Goal: Task Accomplishment & Management: Manage account settings

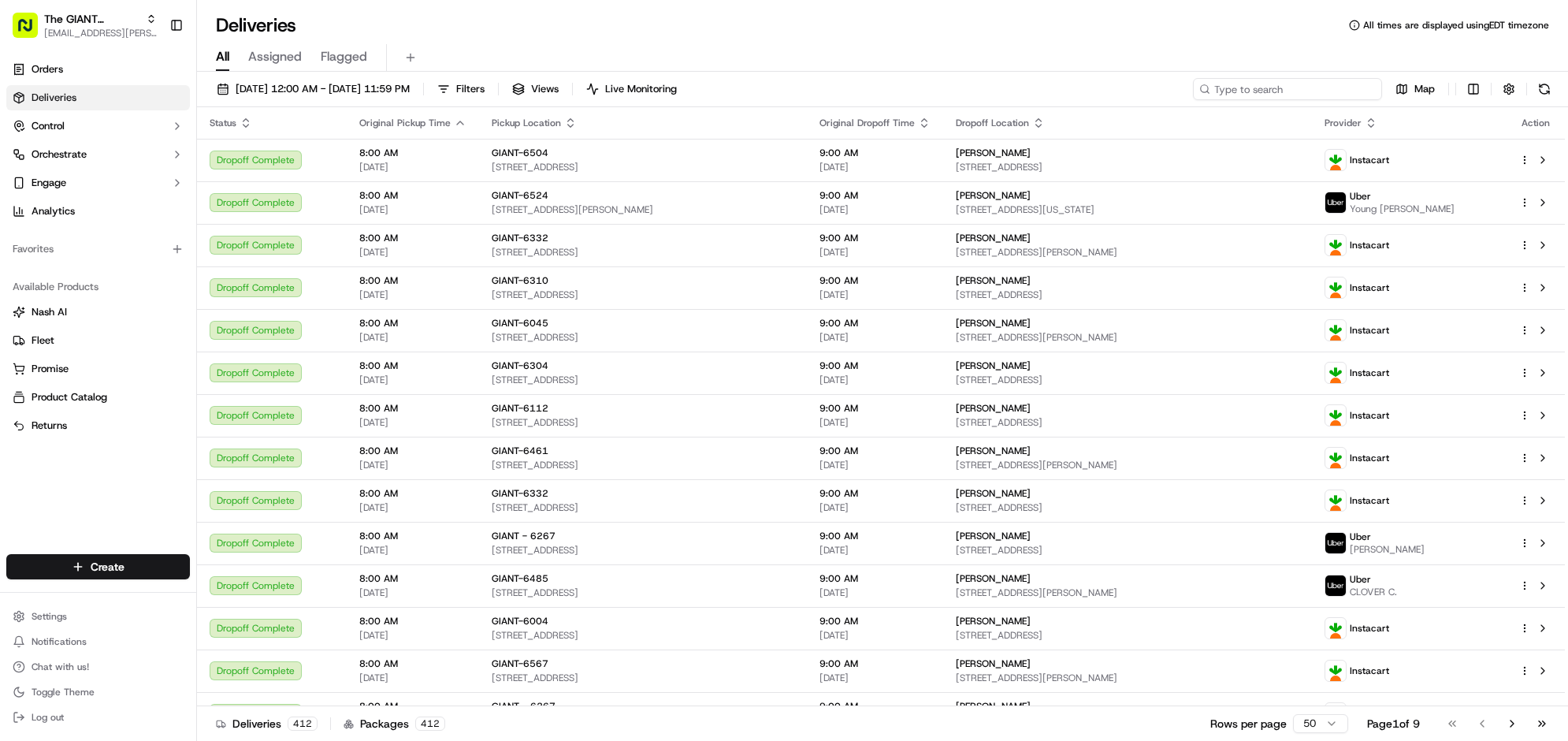
click at [1217, 100] on input at bounding box center [1287, 89] width 189 height 22
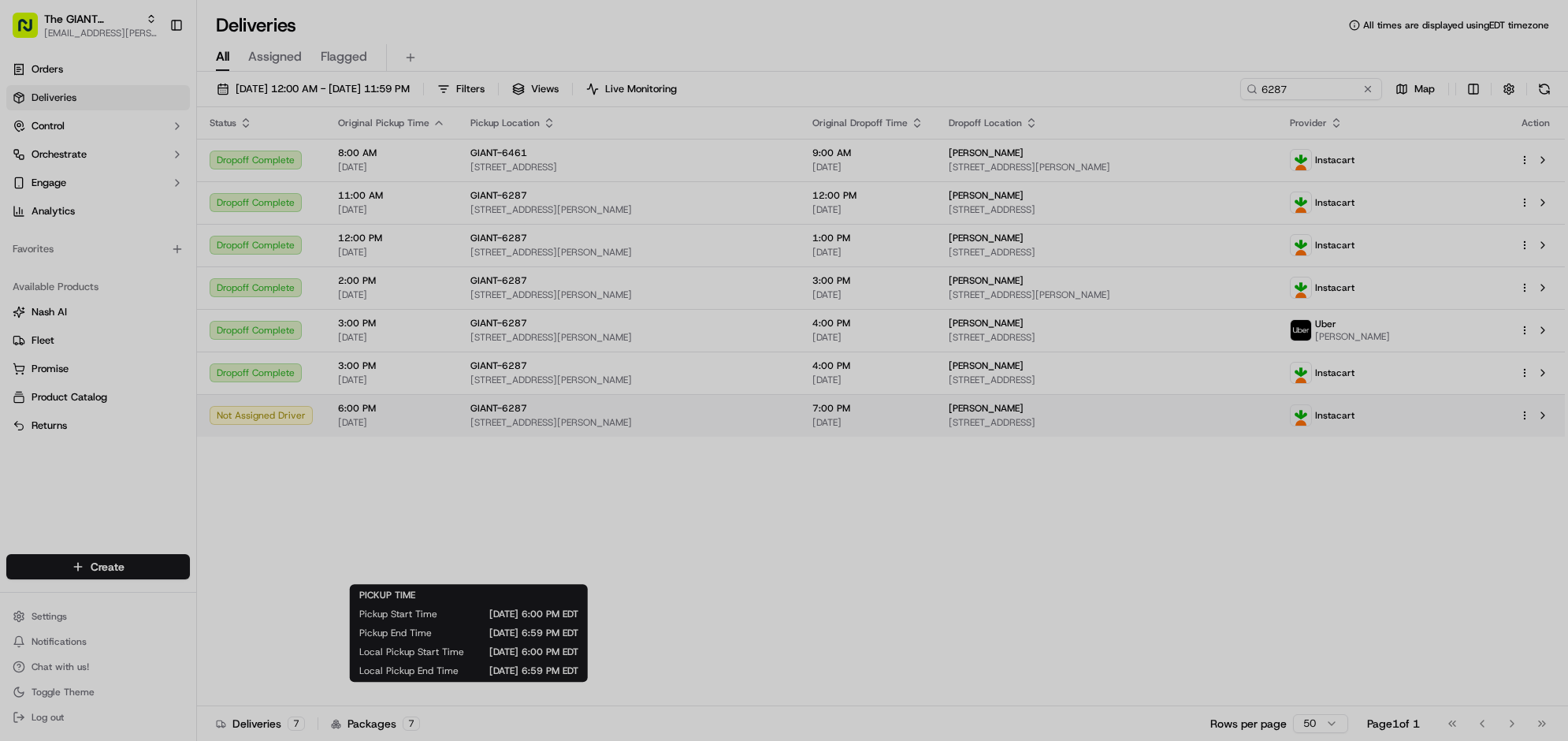
click at [506, 558] on body "The GIANT Company crystal.hummel@giantmartins.com Toggle Sidebar Orders Deliver…" at bounding box center [784, 370] width 1568 height 741
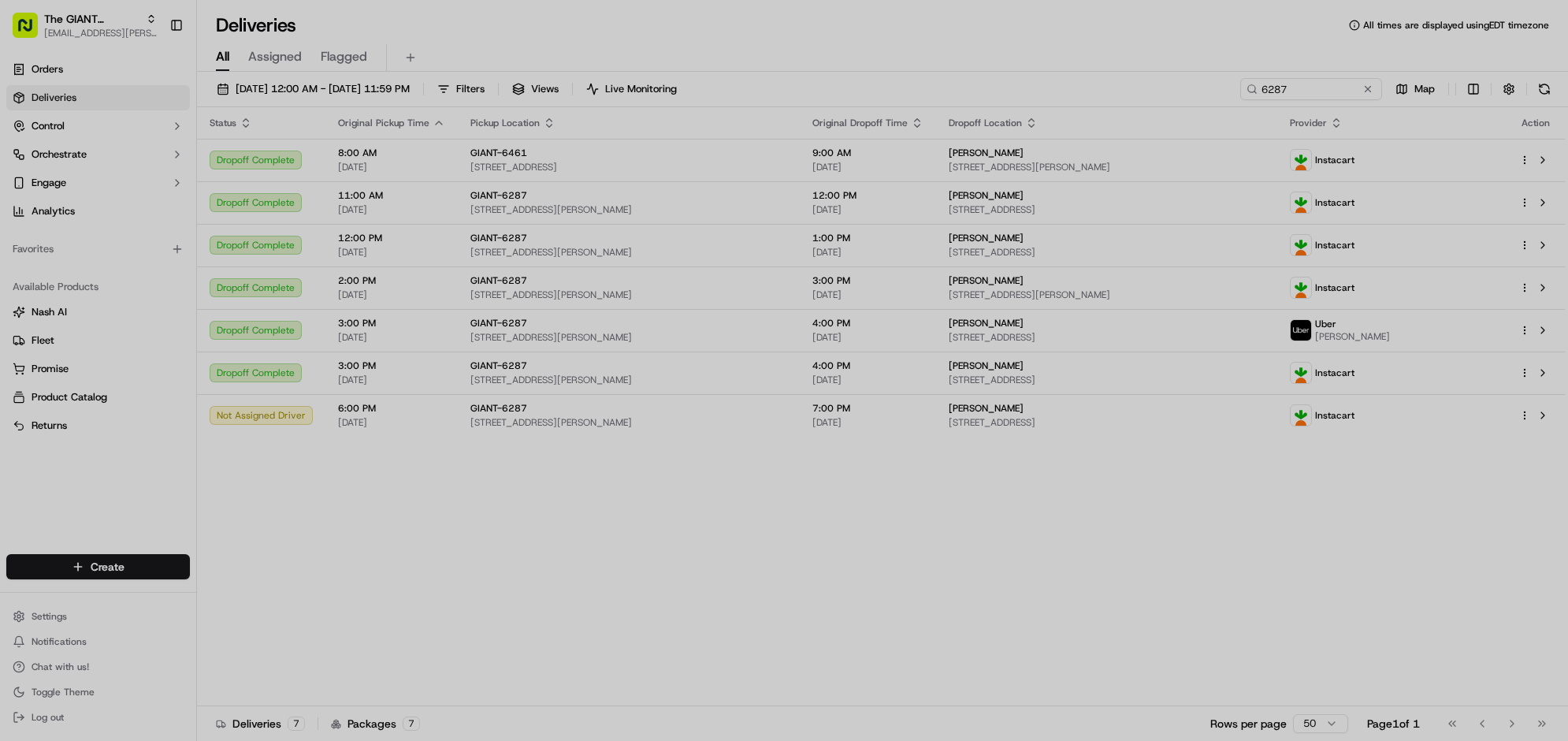
click at [558, 618] on div at bounding box center [784, 370] width 1568 height 741
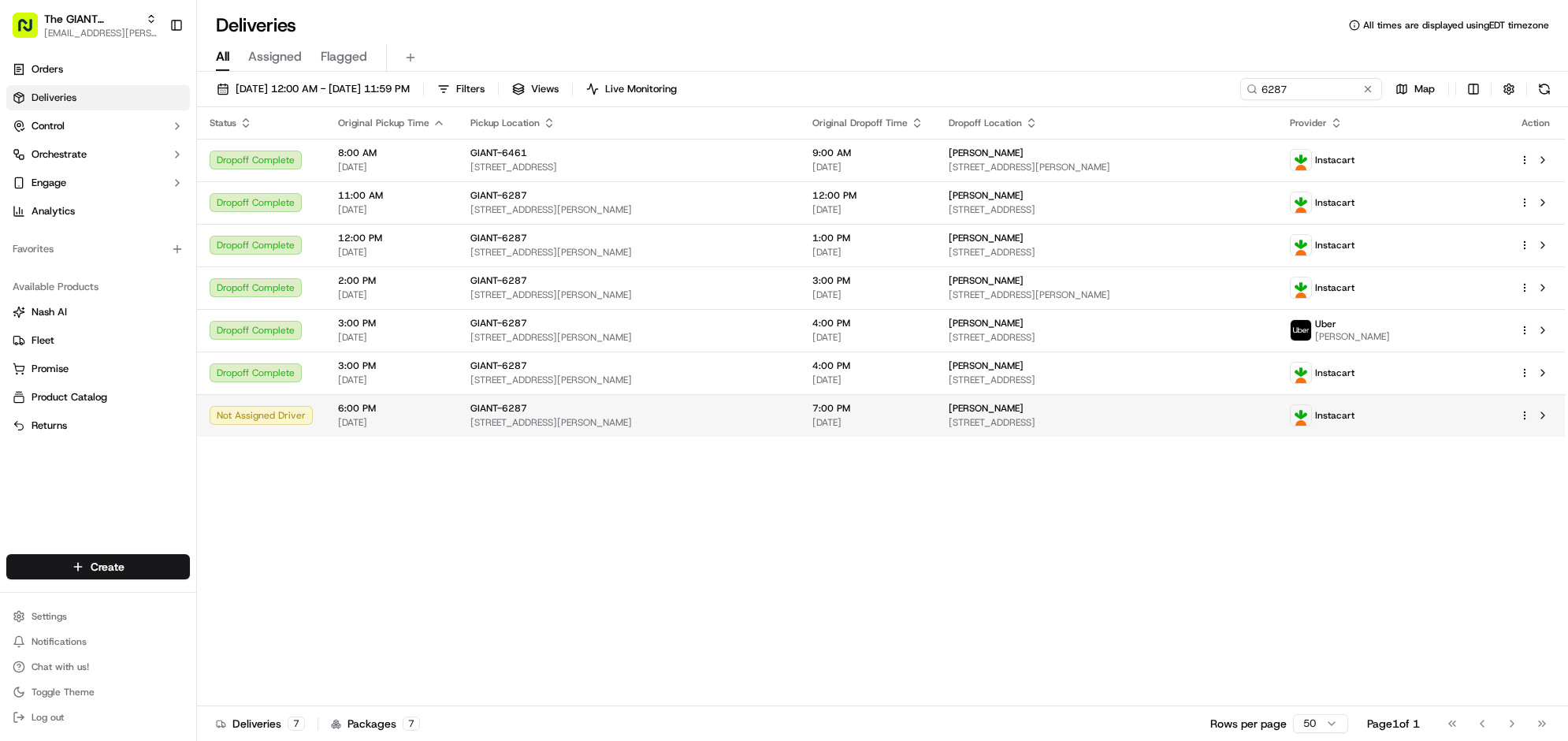
click at [313, 424] on div "Not Assigned Driver" at bounding box center [261, 415] width 103 height 19
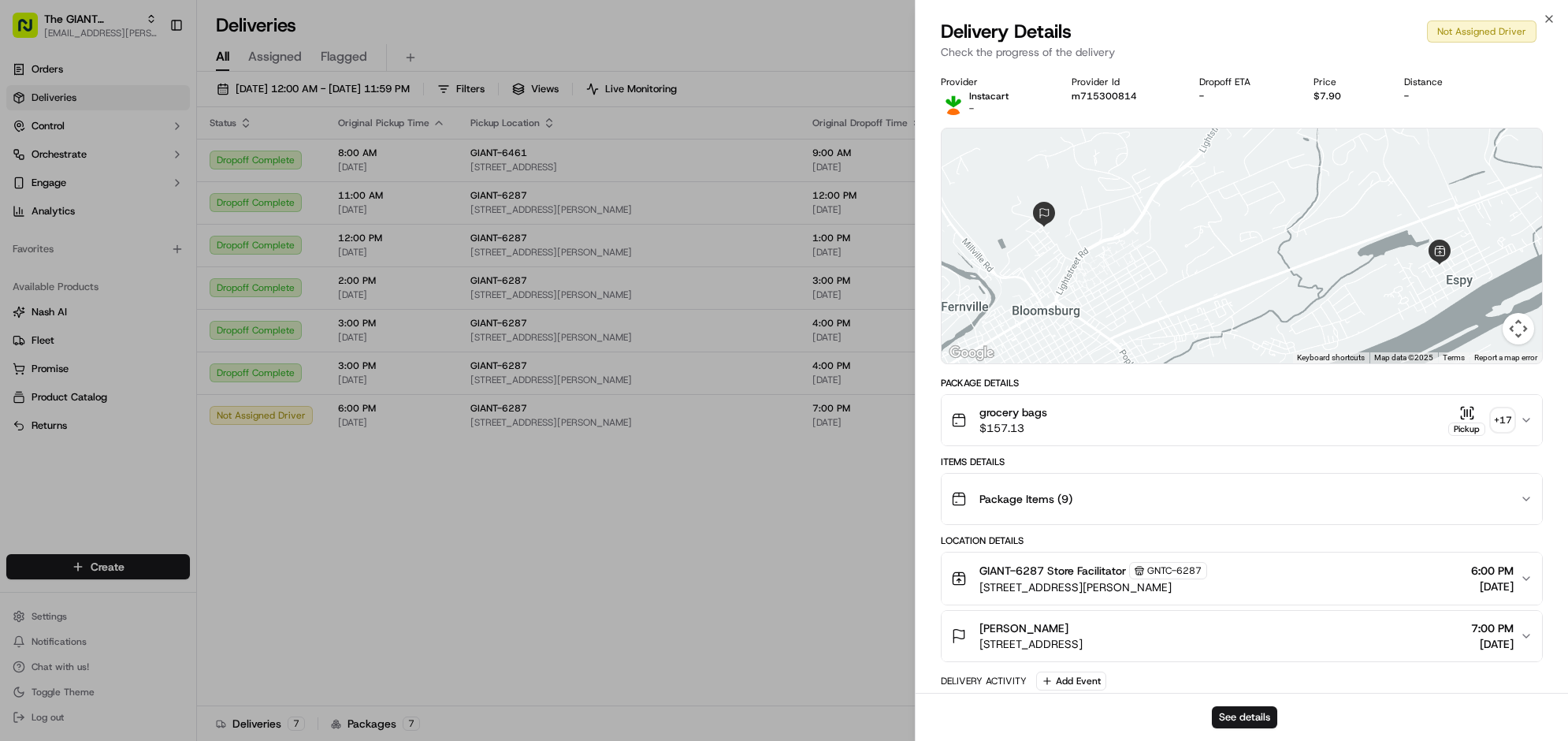
click at [1520, 426] on icon "button" at bounding box center [1525, 420] width 12 height 12
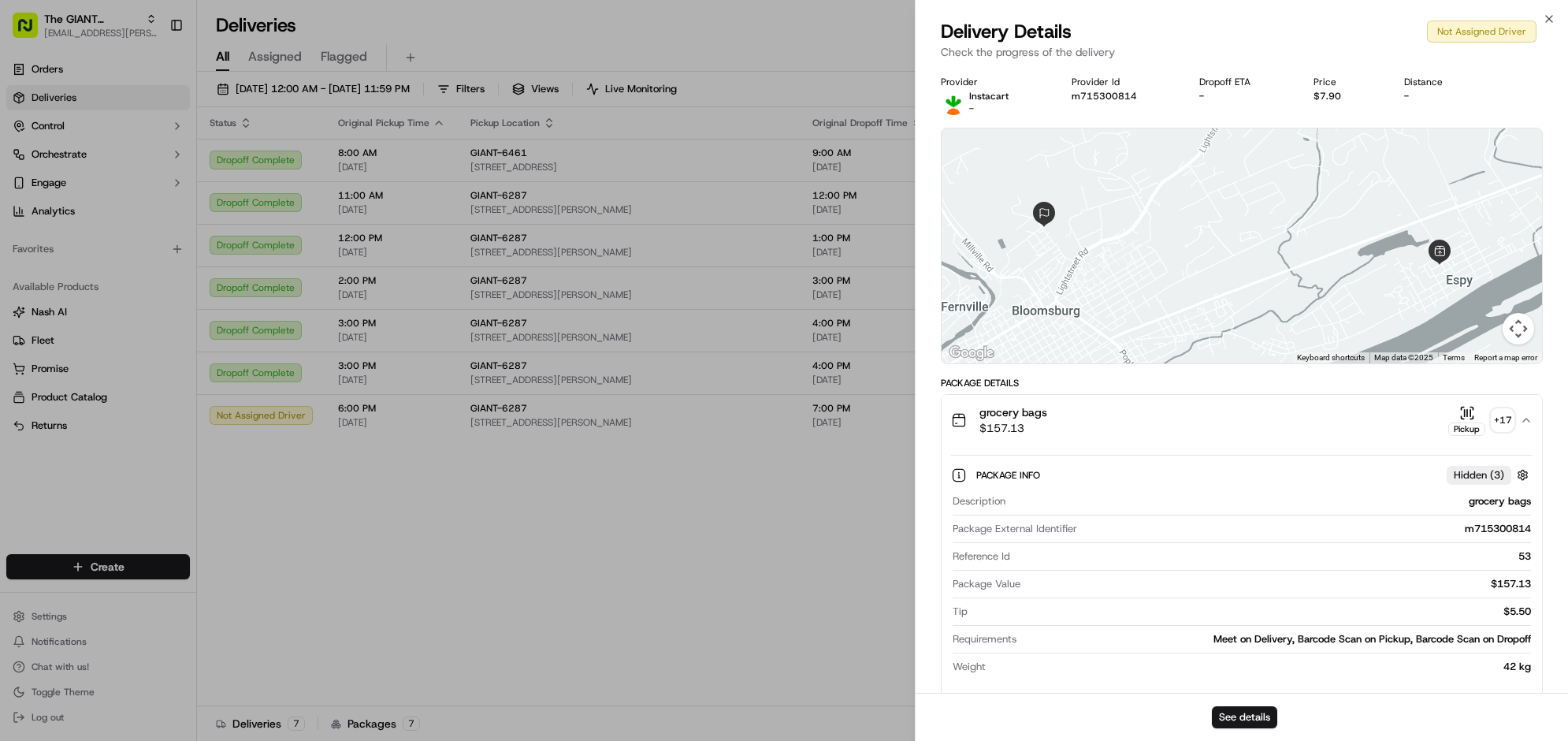
click at [1520, 426] on icon "button" at bounding box center [1525, 420] width 12 height 12
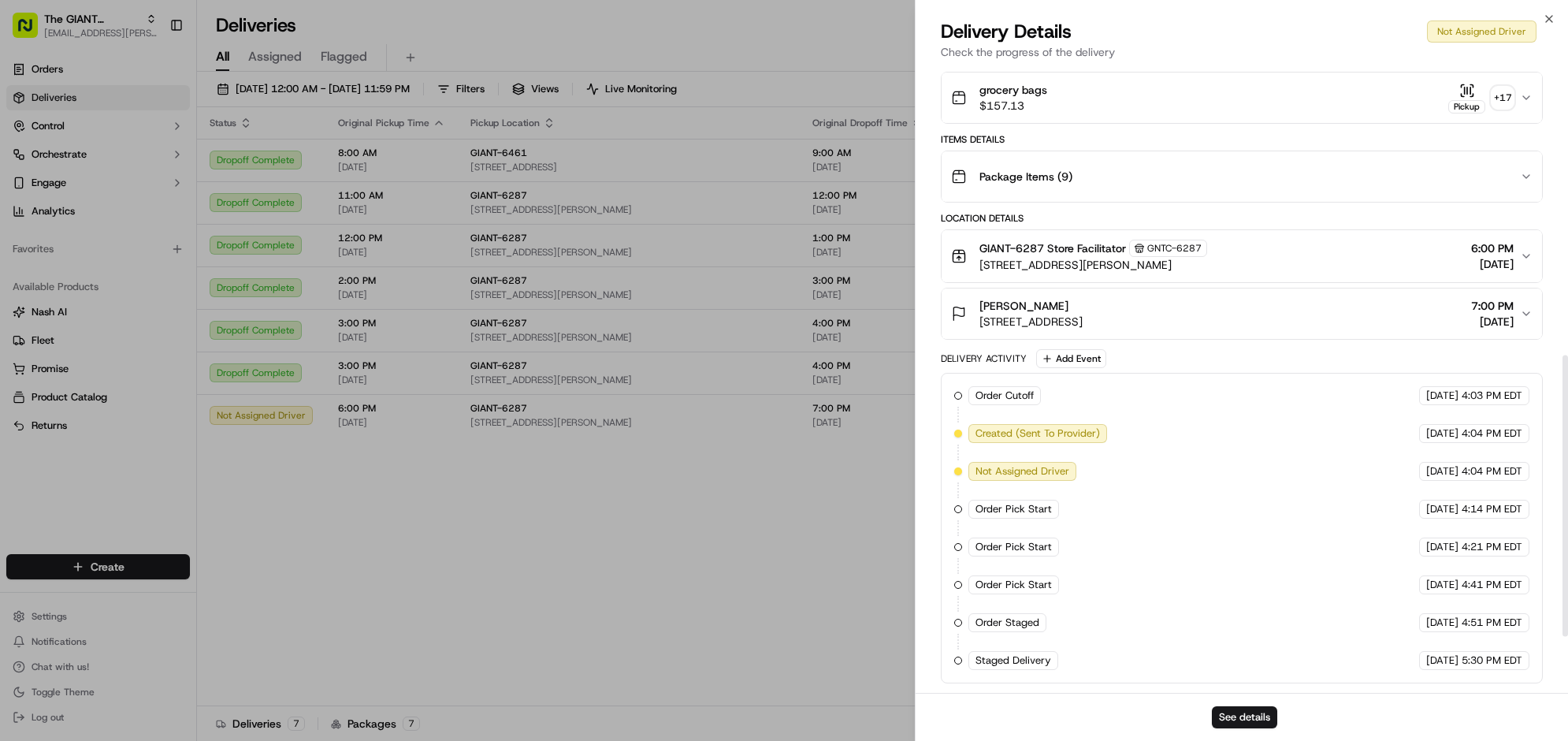
scroll to position [628, 0]
click at [1542, 26] on icon "button" at bounding box center [1548, 18] width 12 height 12
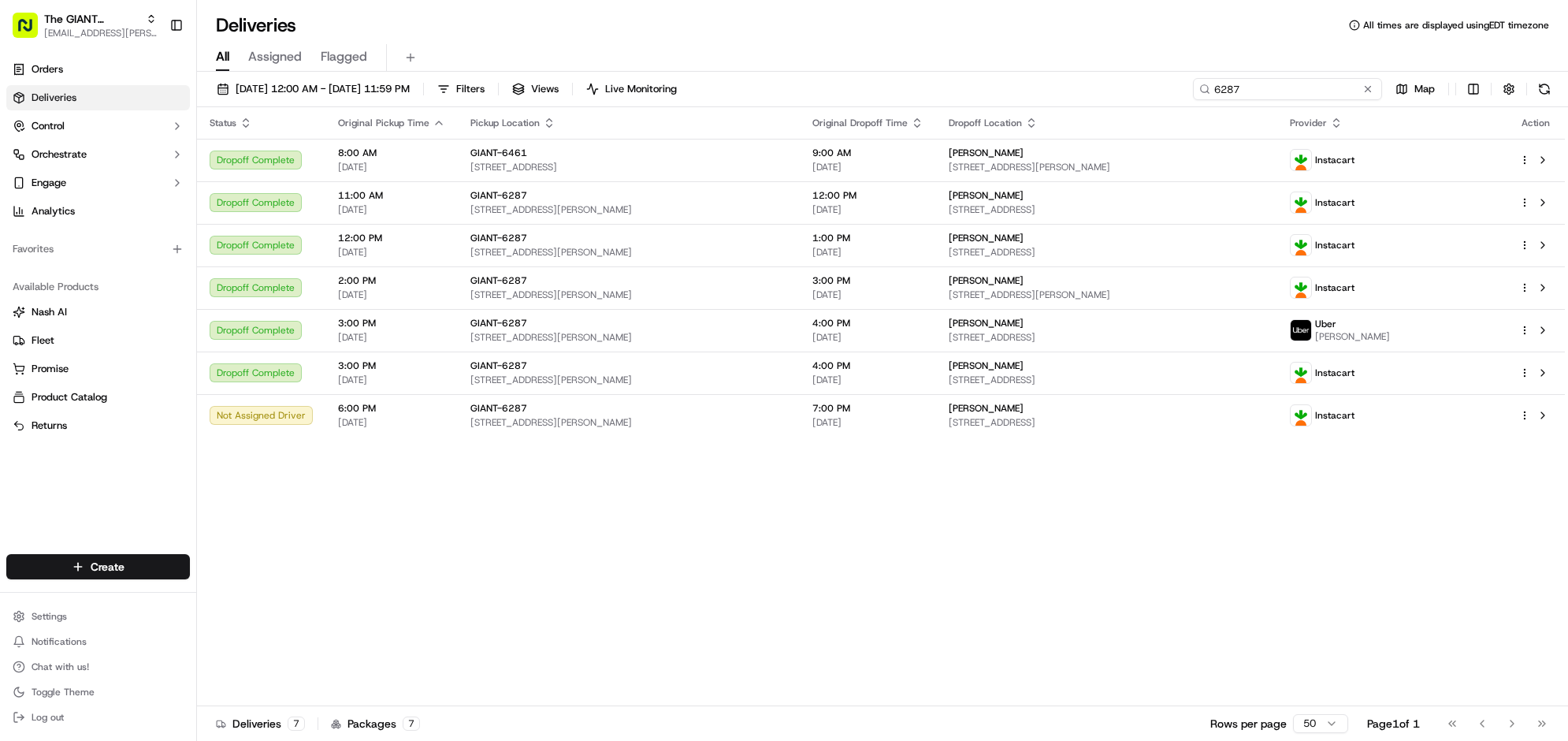
click at [1263, 100] on input "6287" at bounding box center [1287, 89] width 189 height 22
click at [699, 429] on span "[STREET_ADDRESS][PERSON_NAME]" at bounding box center [629, 422] width 317 height 12
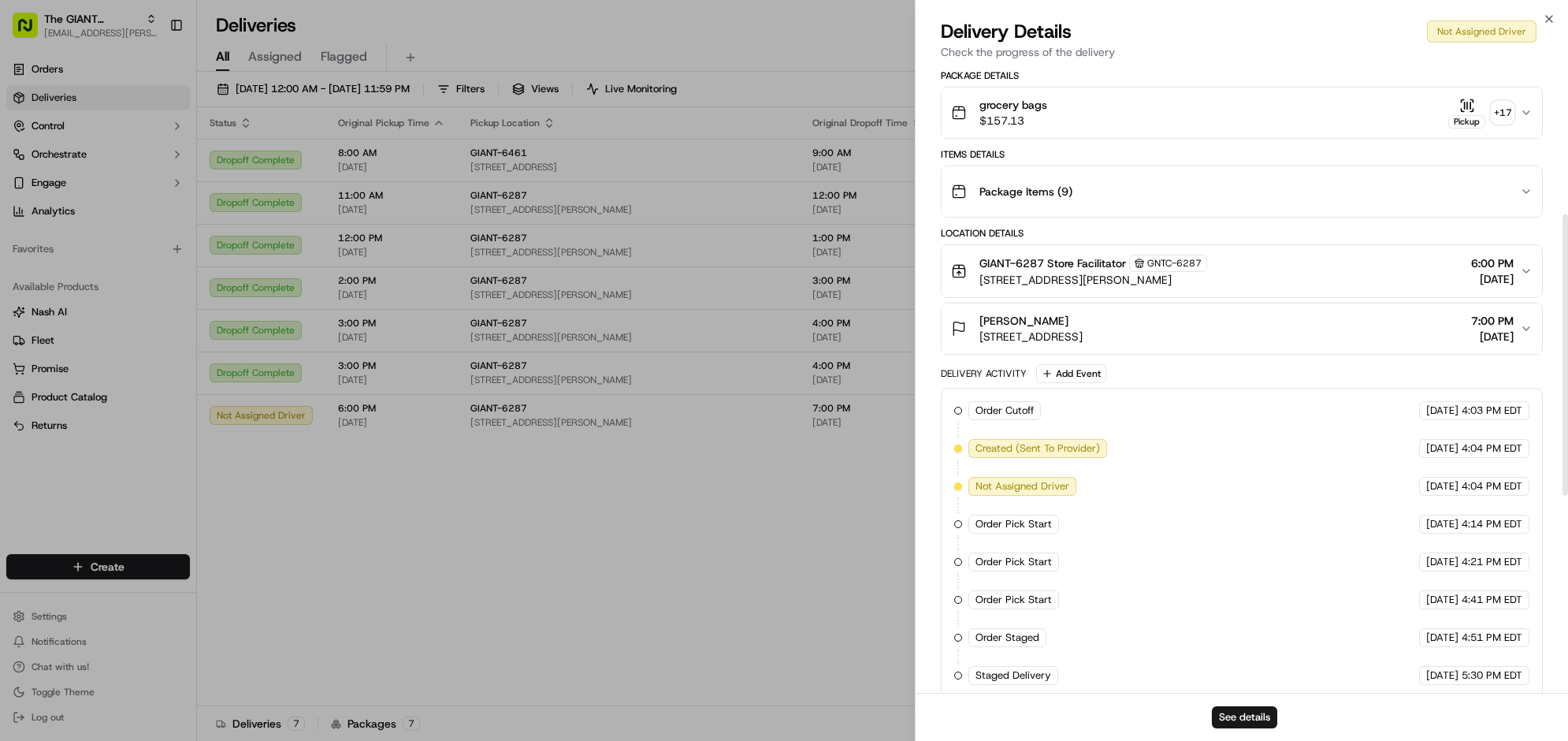
scroll to position [492, 0]
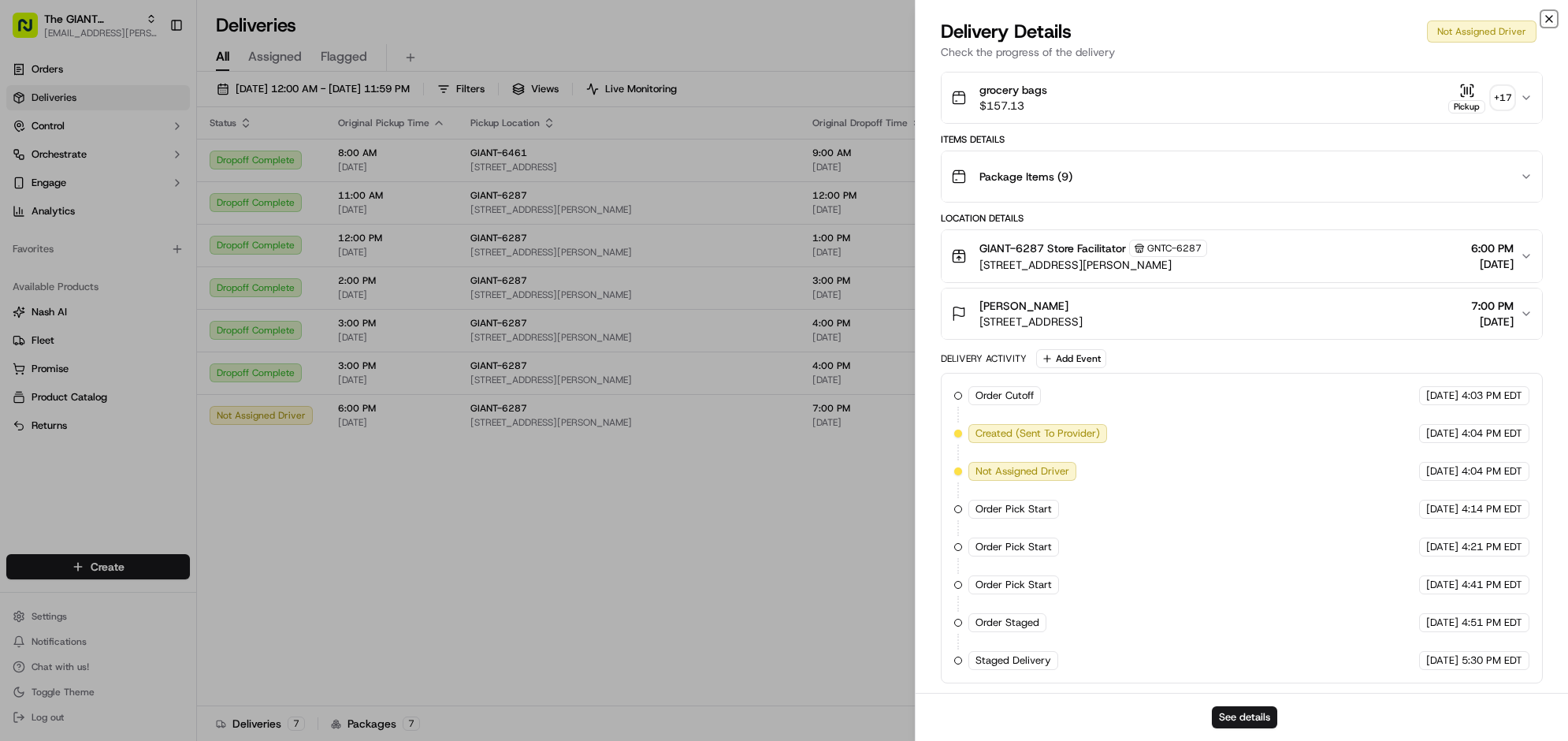
click at [1546, 22] on icon "button" at bounding box center [1549, 19] width 7 height 7
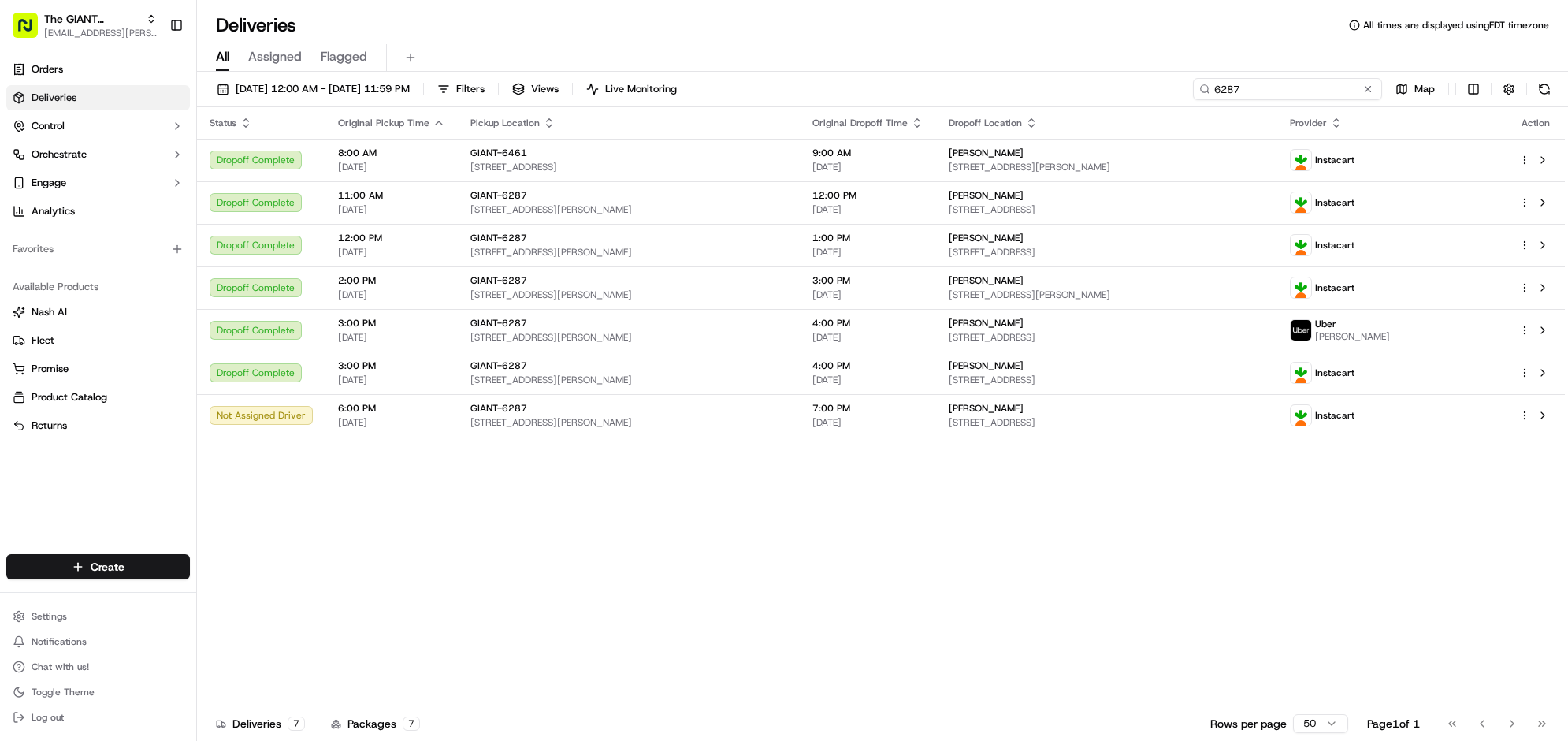
click at [1273, 100] on input "6287" at bounding box center [1287, 89] width 189 height 22
type input "6"
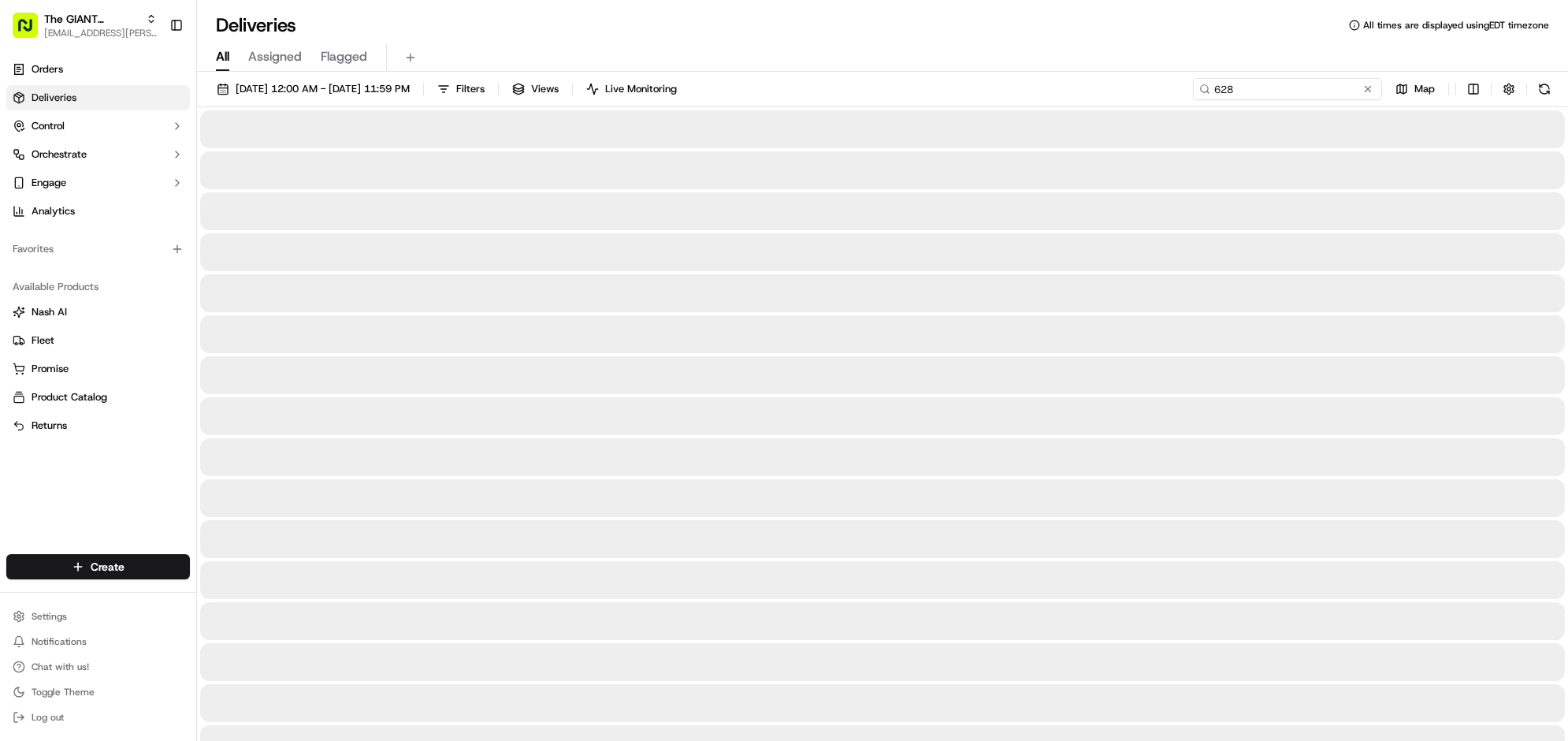
type input "6287"
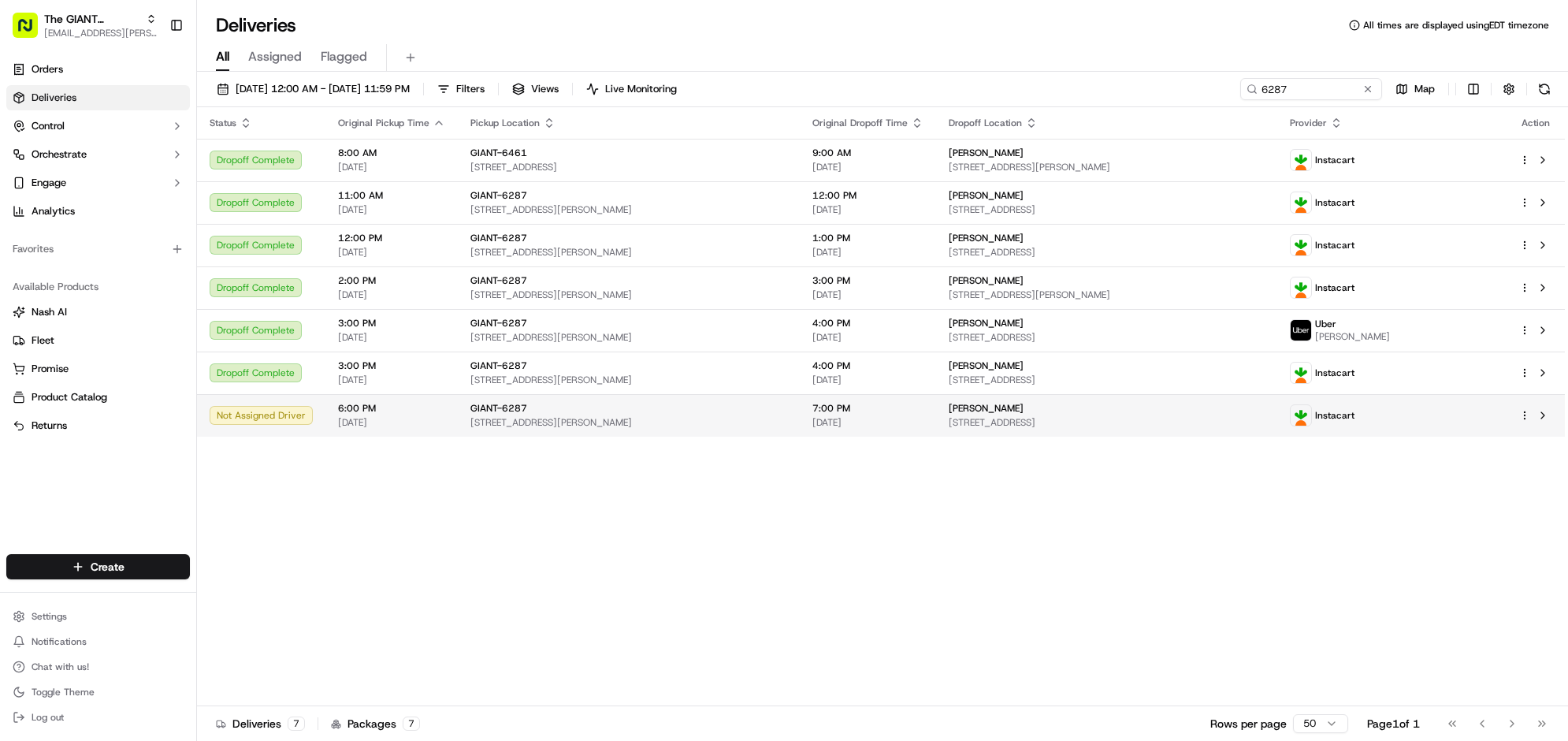
click at [450, 437] on td "6:00 PM 09/19/2025" at bounding box center [391, 415] width 132 height 43
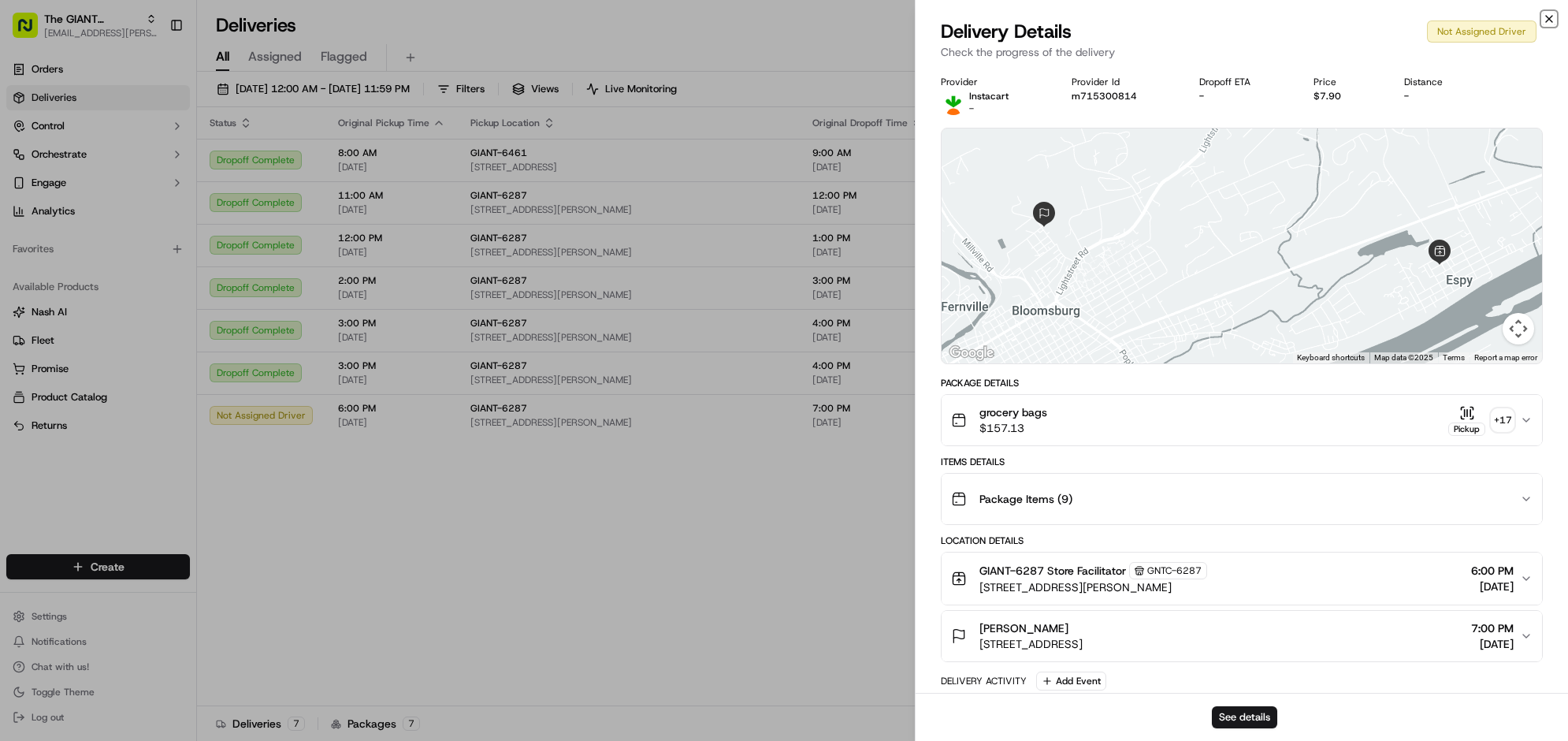
click at [1542, 26] on icon "button" at bounding box center [1548, 18] width 12 height 12
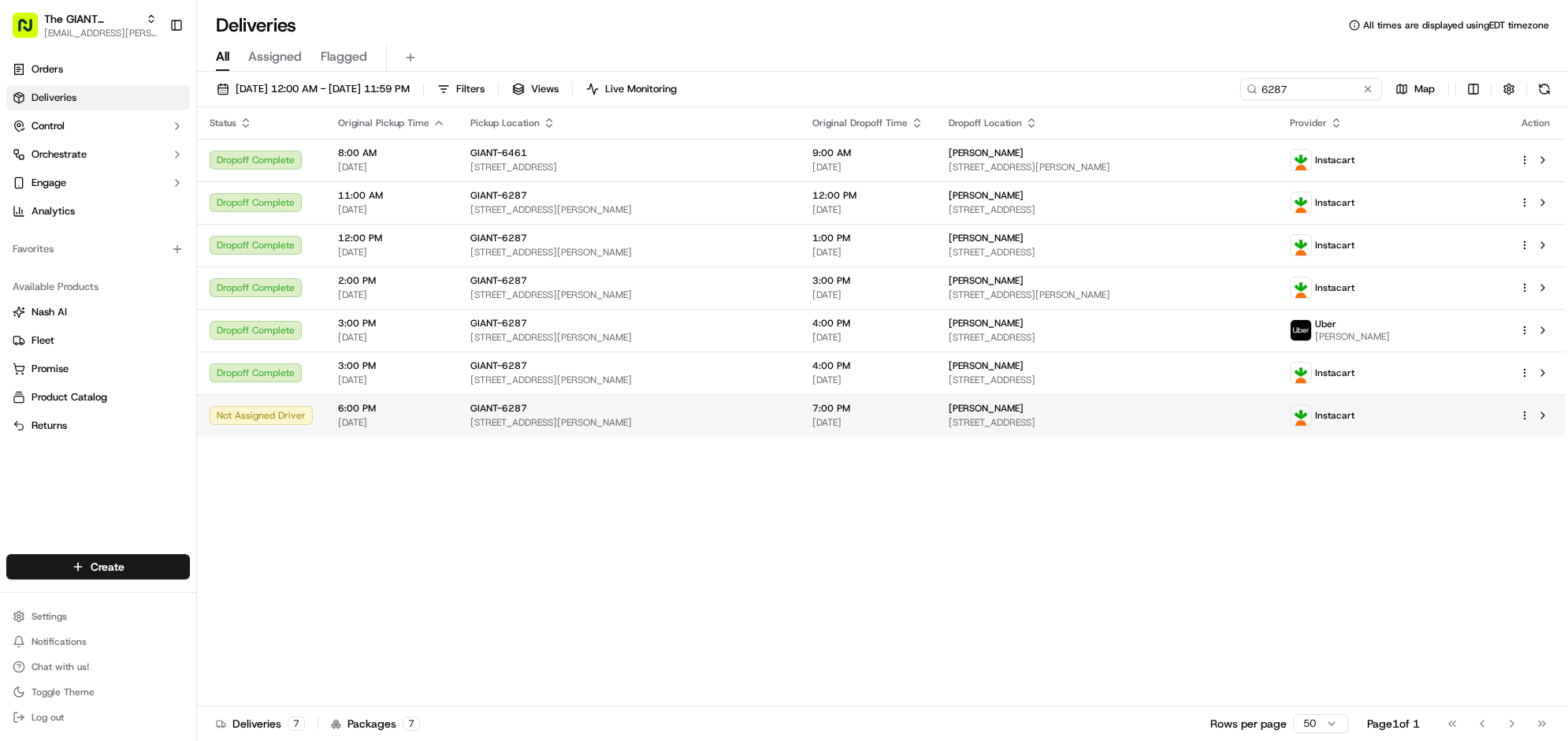
click at [912, 429] on span "[DATE]" at bounding box center [869, 422] width 112 height 12
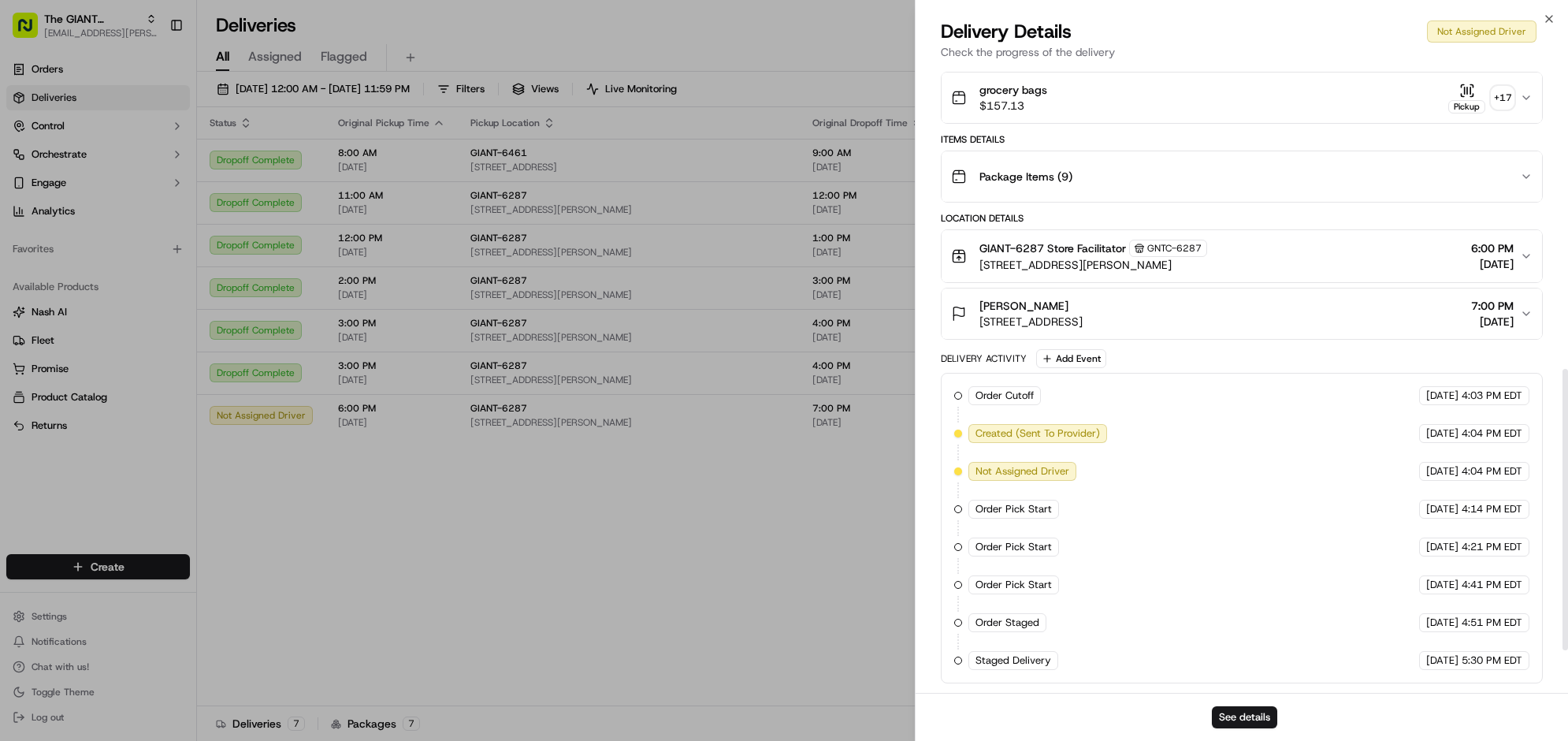
scroll to position [628, 0]
click at [1542, 26] on icon "button" at bounding box center [1548, 18] width 12 height 12
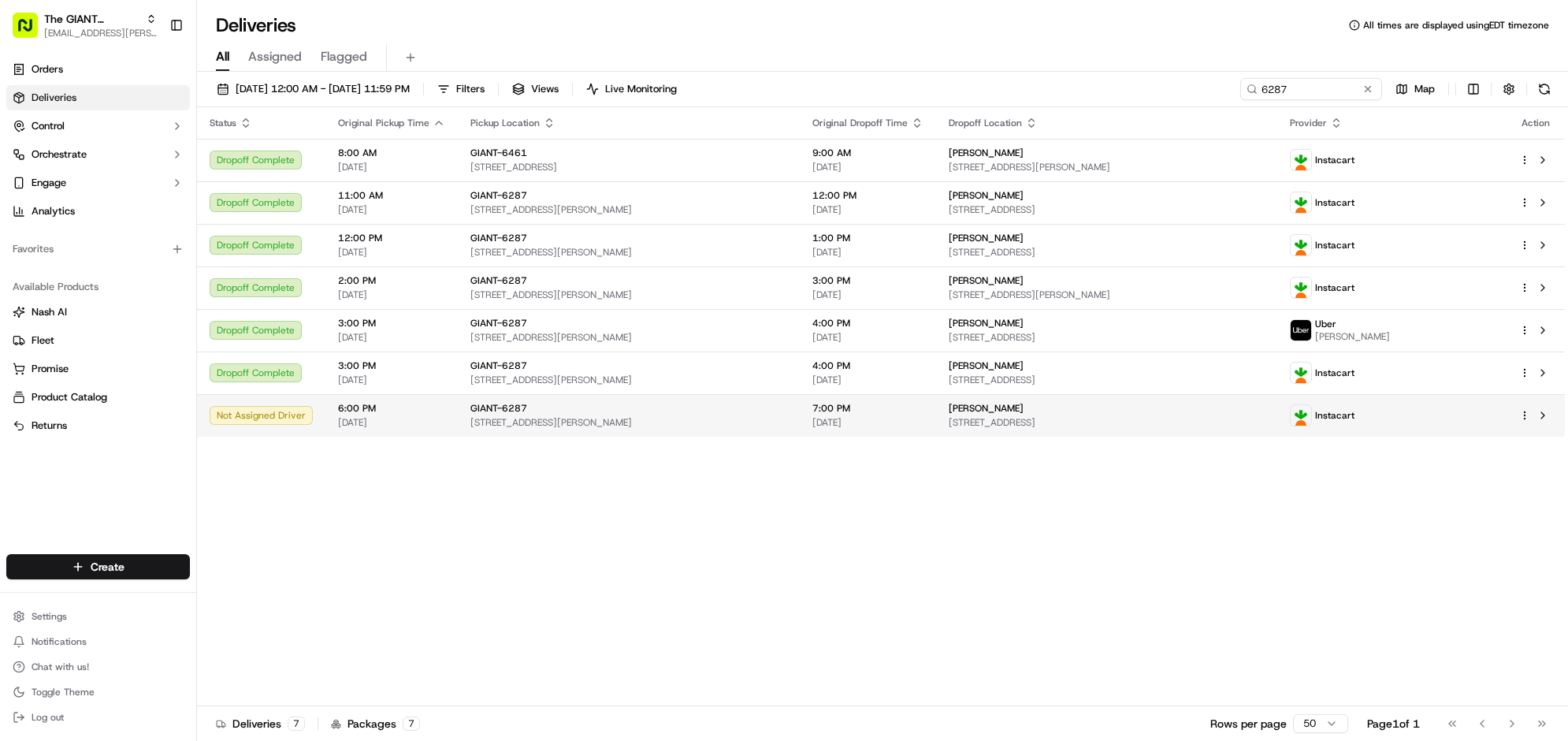
click at [907, 429] on span "[DATE]" at bounding box center [869, 422] width 112 height 12
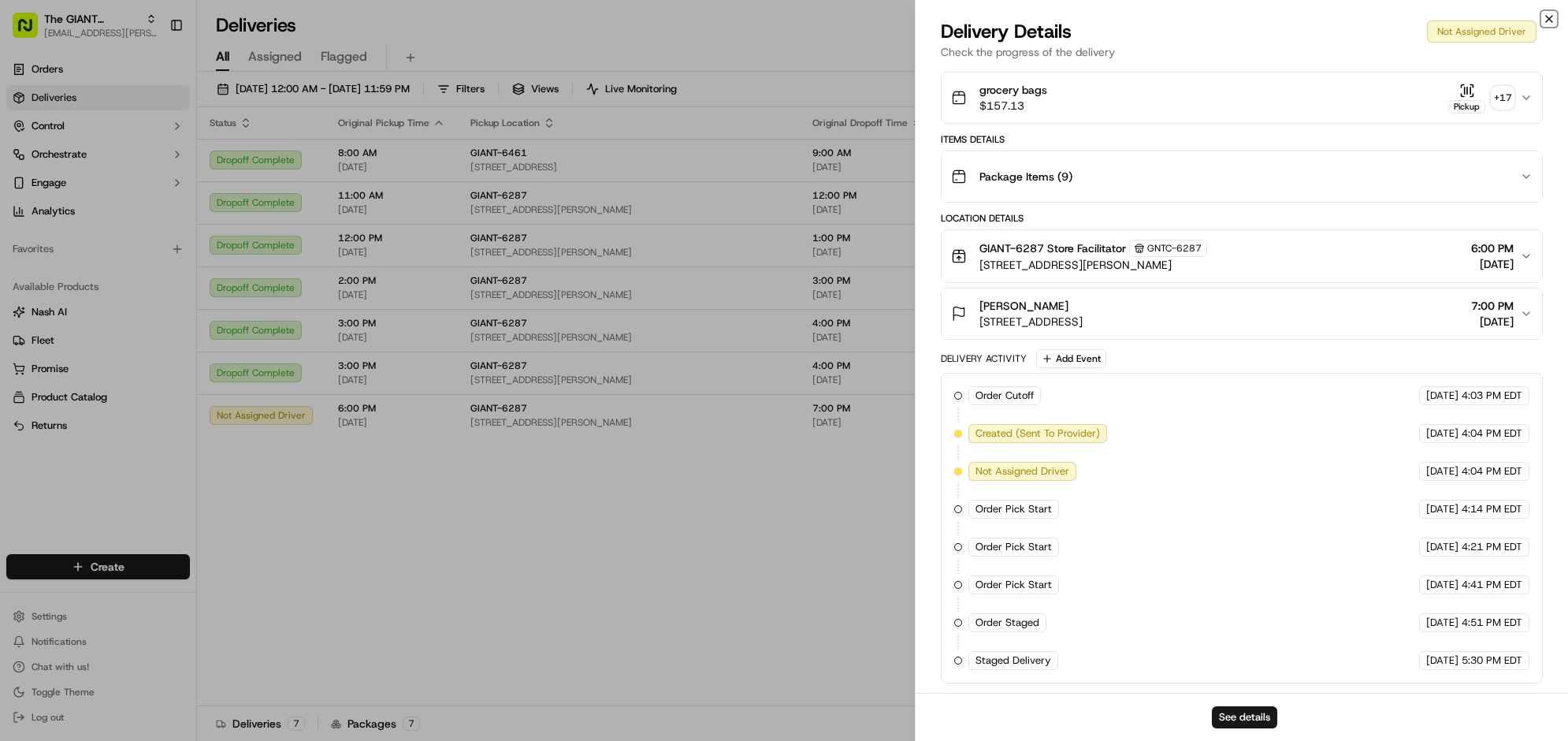
click at [1542, 20] on icon "button" at bounding box center [1548, 18] width 12 height 12
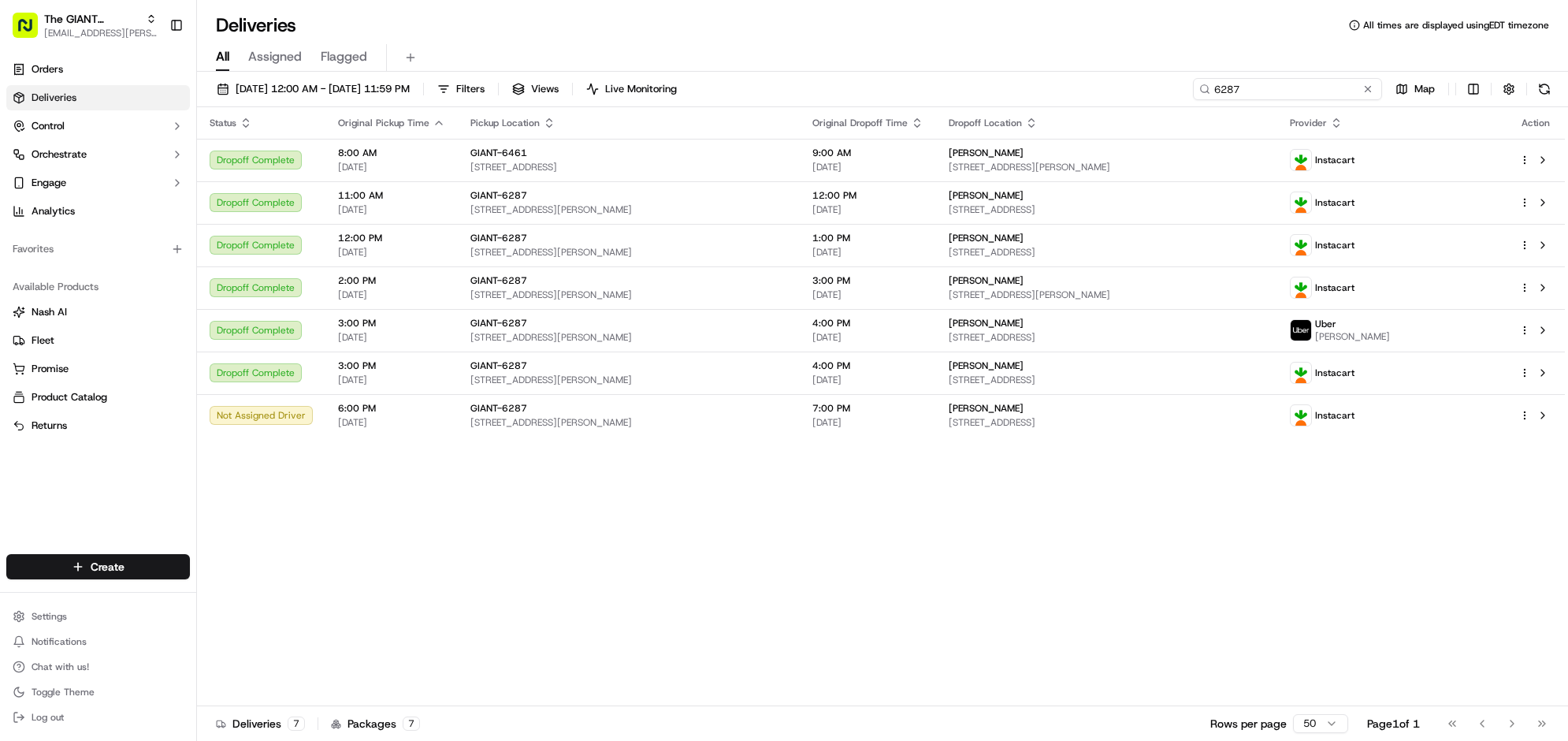
click at [1271, 100] on input "6287" at bounding box center [1287, 89] width 189 height 22
click at [1360, 97] on button at bounding box center [1368, 89] width 16 height 16
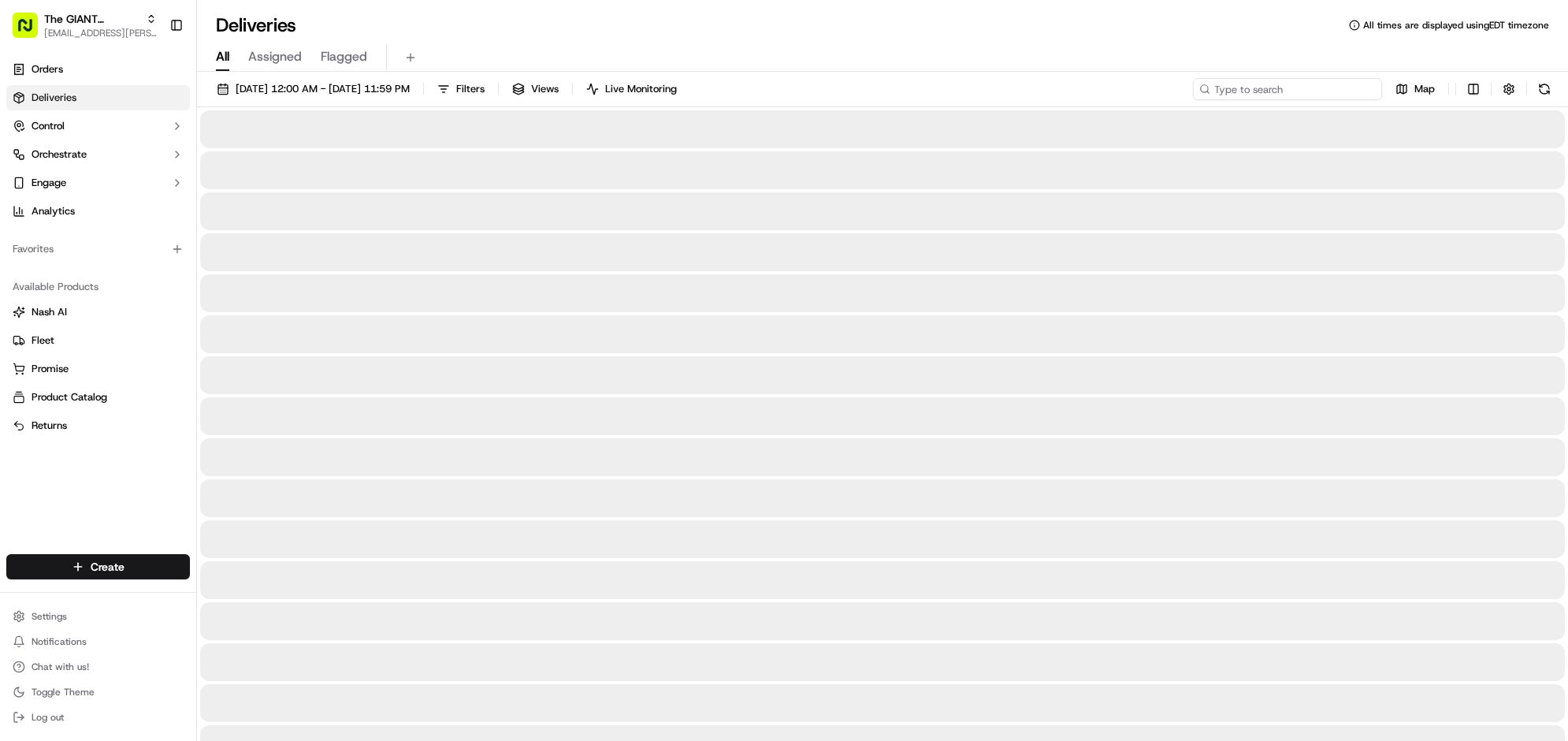
click at [1299, 100] on input at bounding box center [1287, 89] width 189 height 22
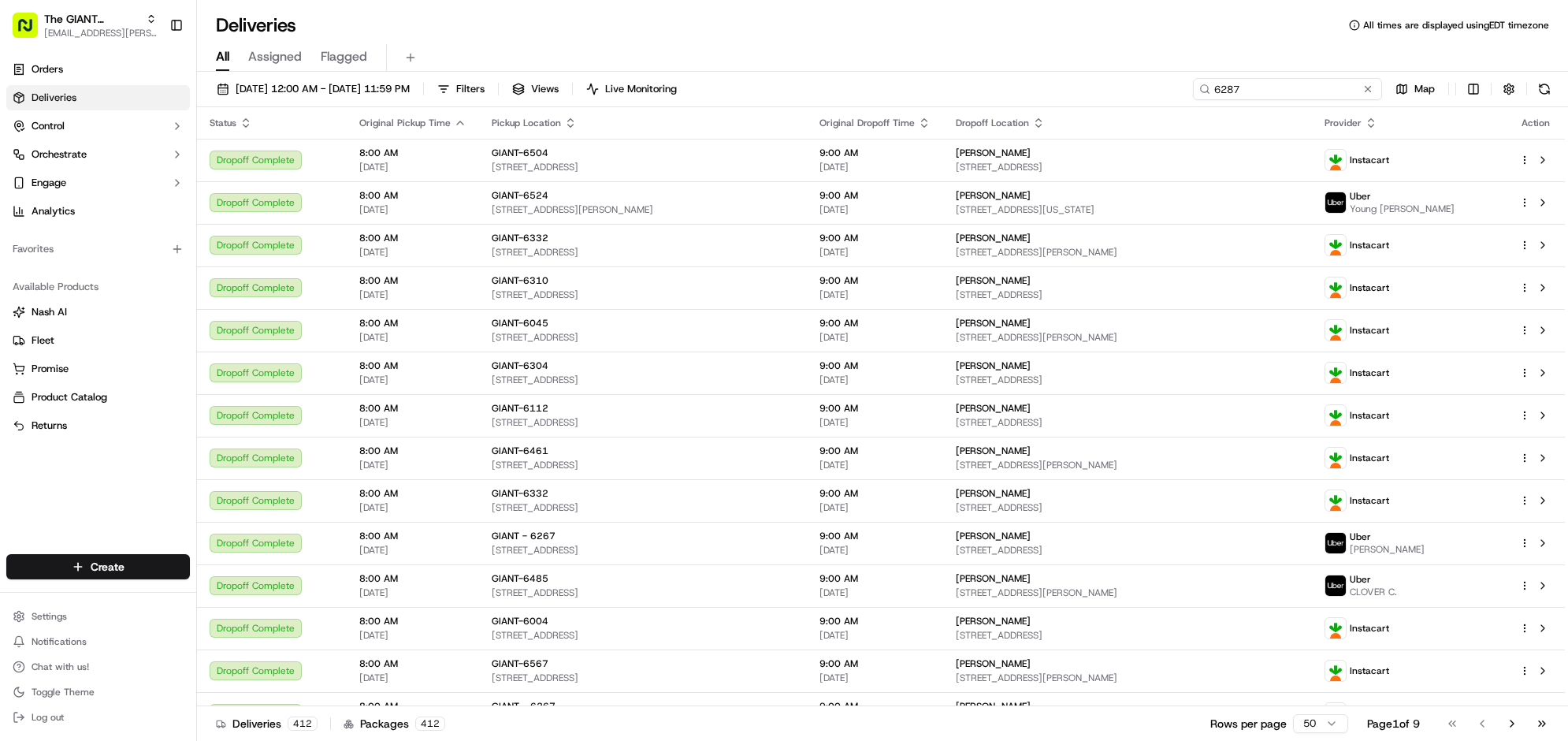
type input "6287"
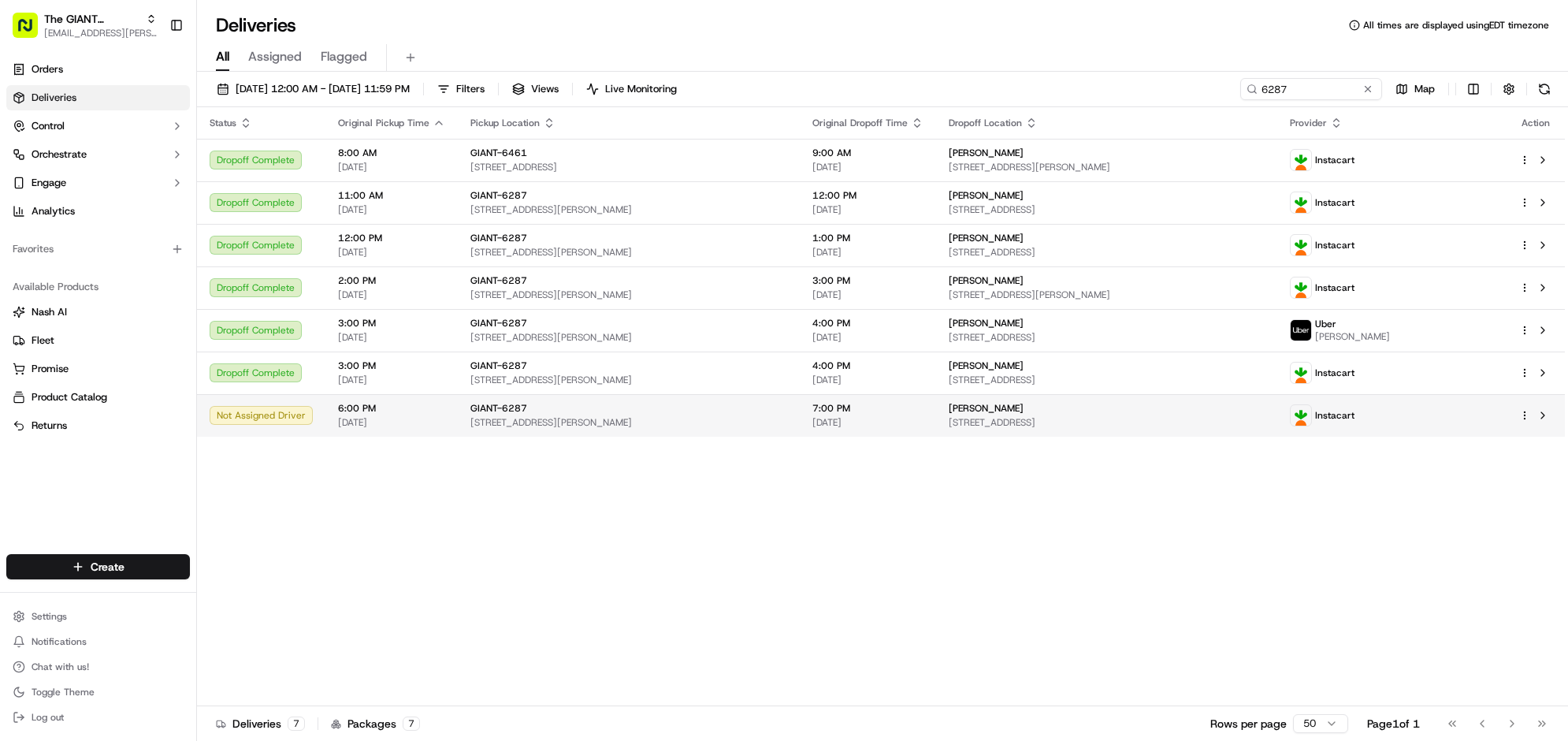
click at [313, 424] on div "Not Assigned Driver" at bounding box center [261, 415] width 103 height 19
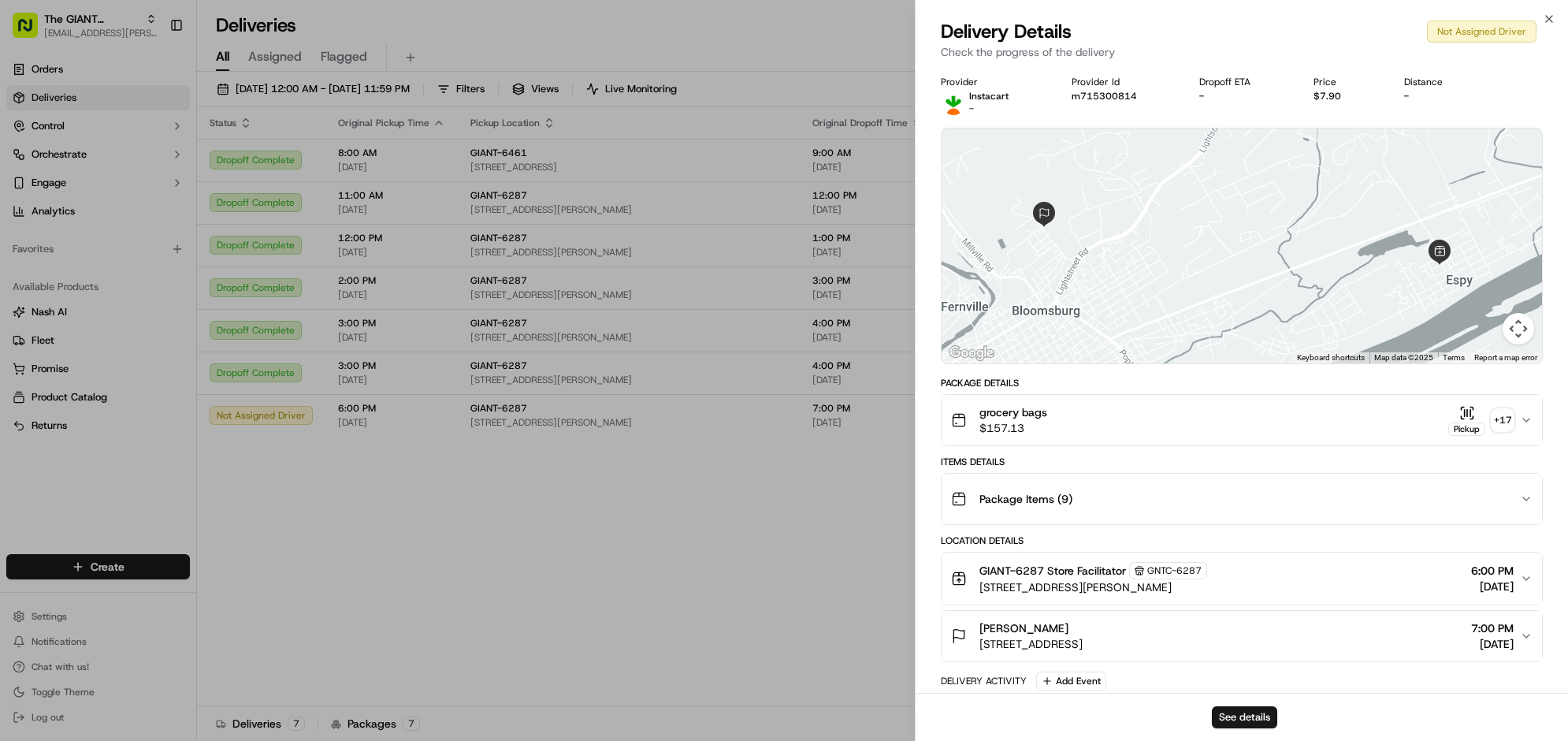
click at [1520, 426] on icon "button" at bounding box center [1525, 420] width 12 height 12
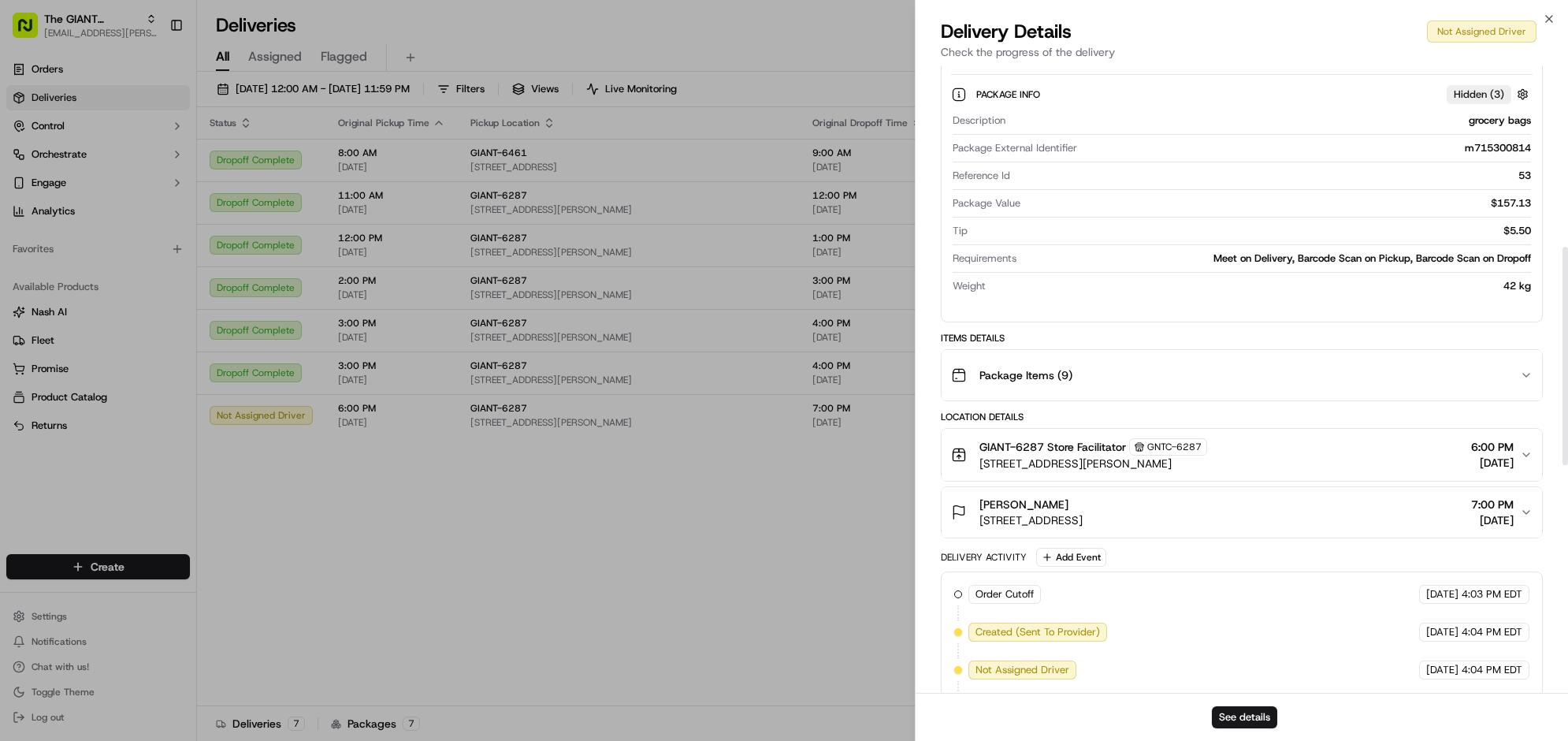
scroll to position [492, 0]
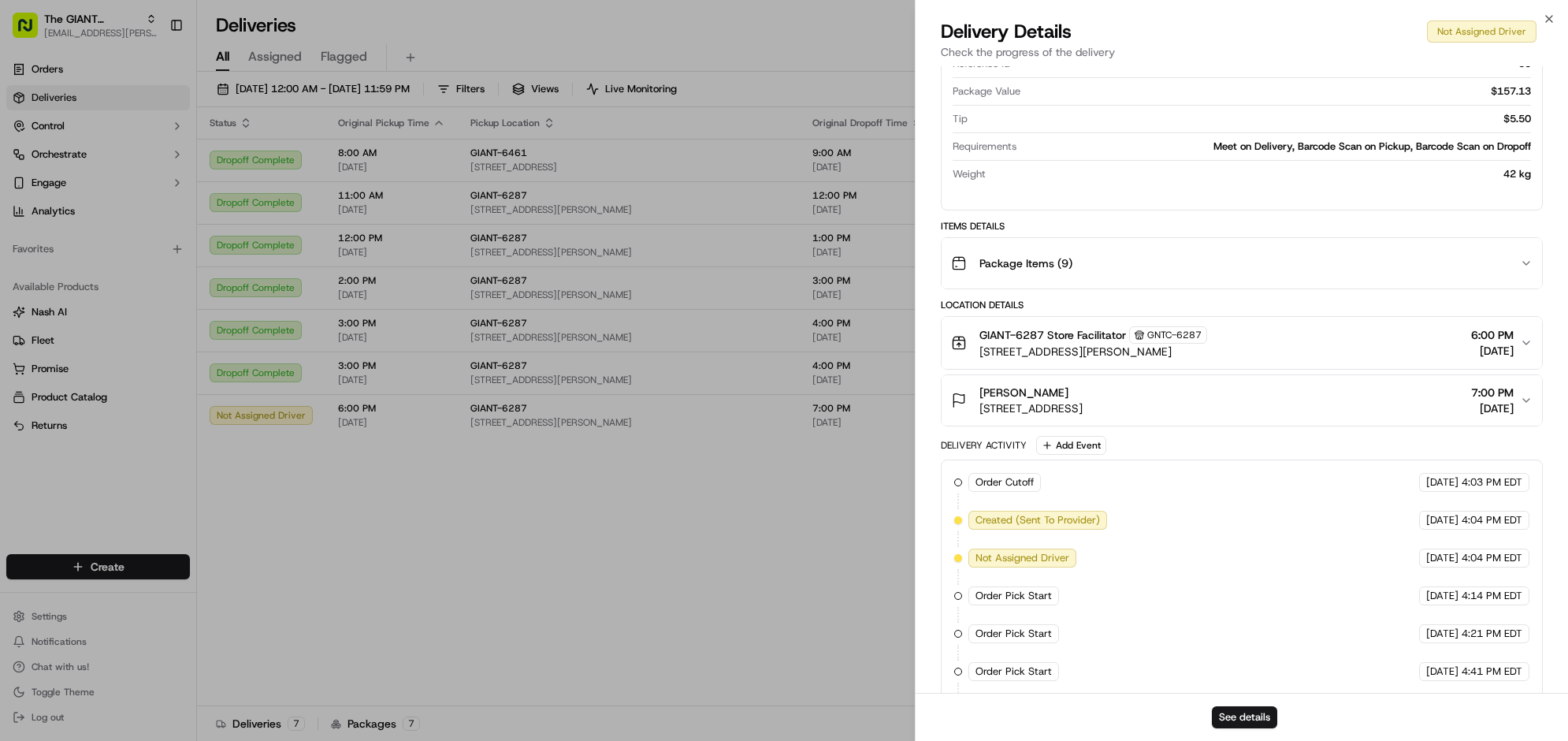
click at [1467, 279] on div "Package Items ( 9 )" at bounding box center [1235, 263] width 569 height 31
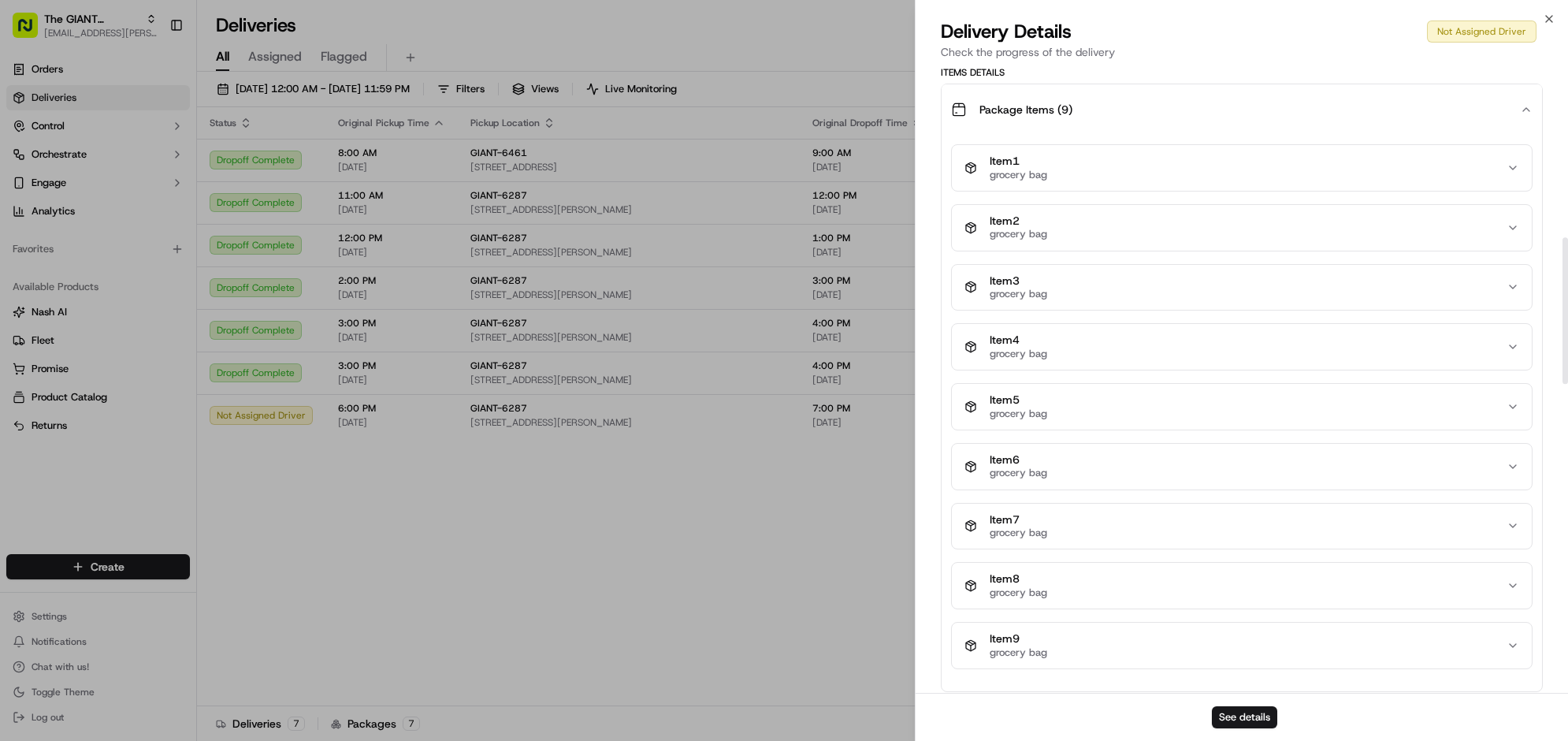
scroll to position [690, 0]
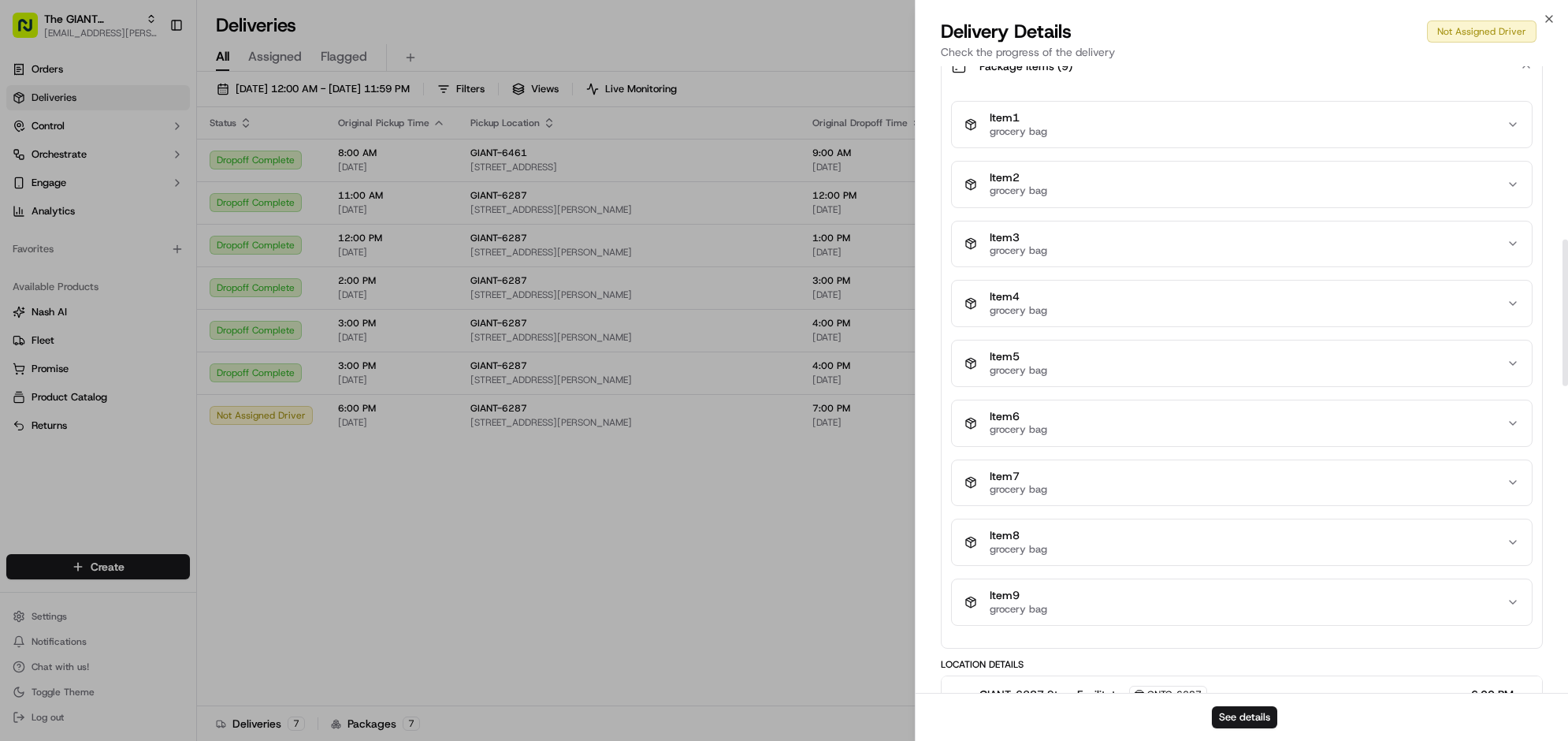
click at [1444, 138] on div "Item 1 grocery bag" at bounding box center [1236, 125] width 543 height 26
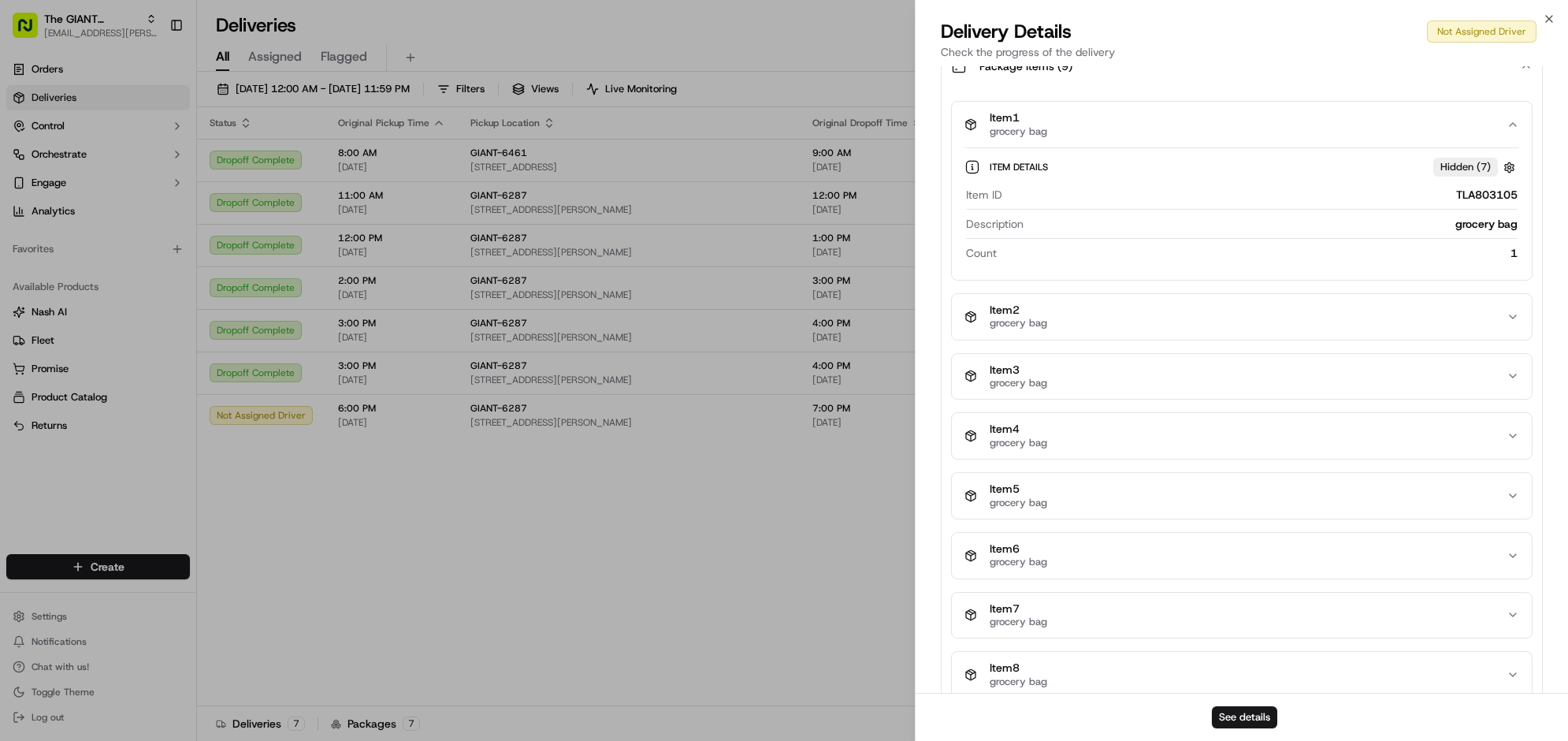
click at [1444, 138] on div "Item 1 grocery bag" at bounding box center [1236, 125] width 543 height 26
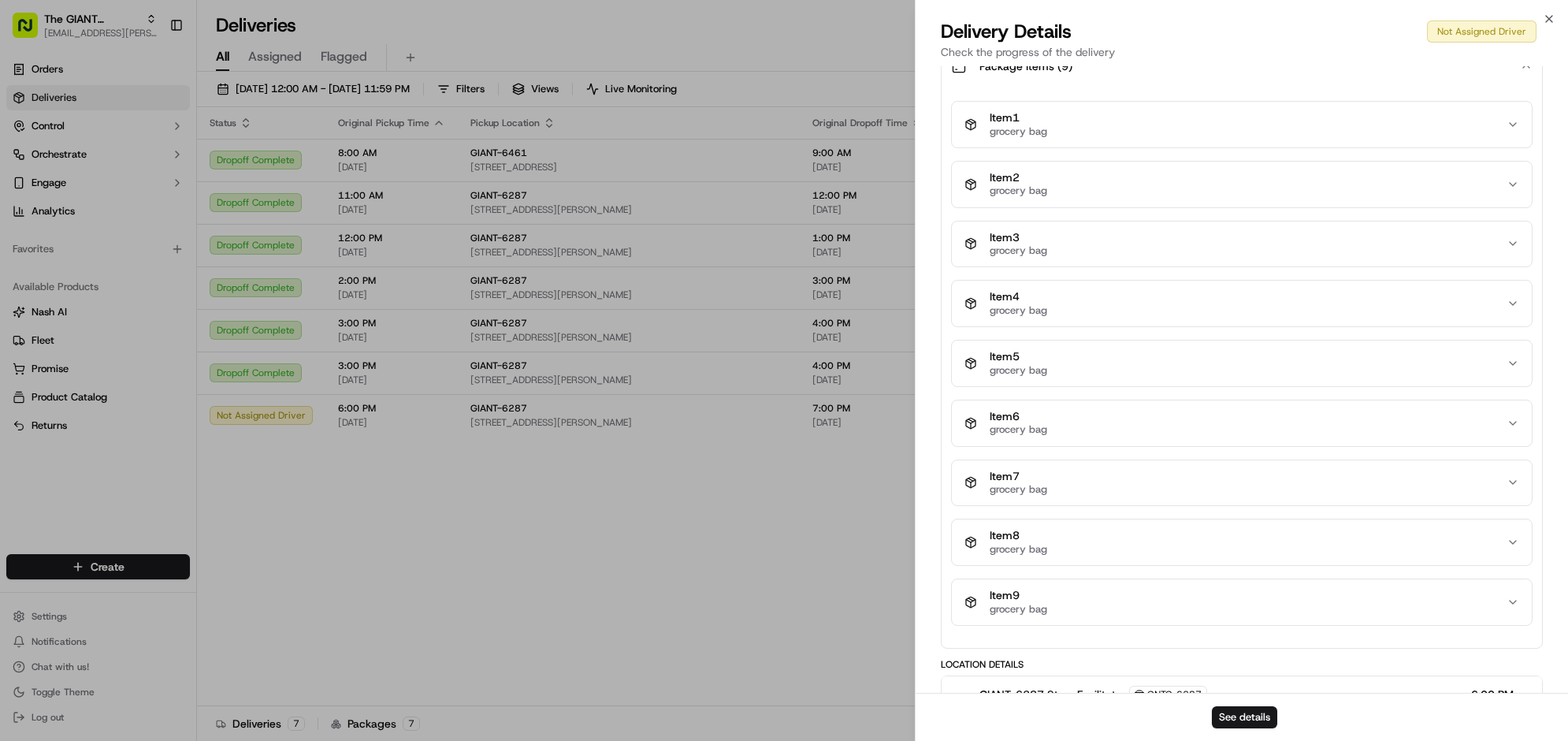
click at [1490, 82] on div "Package Items ( 9 )" at bounding box center [1235, 65] width 569 height 31
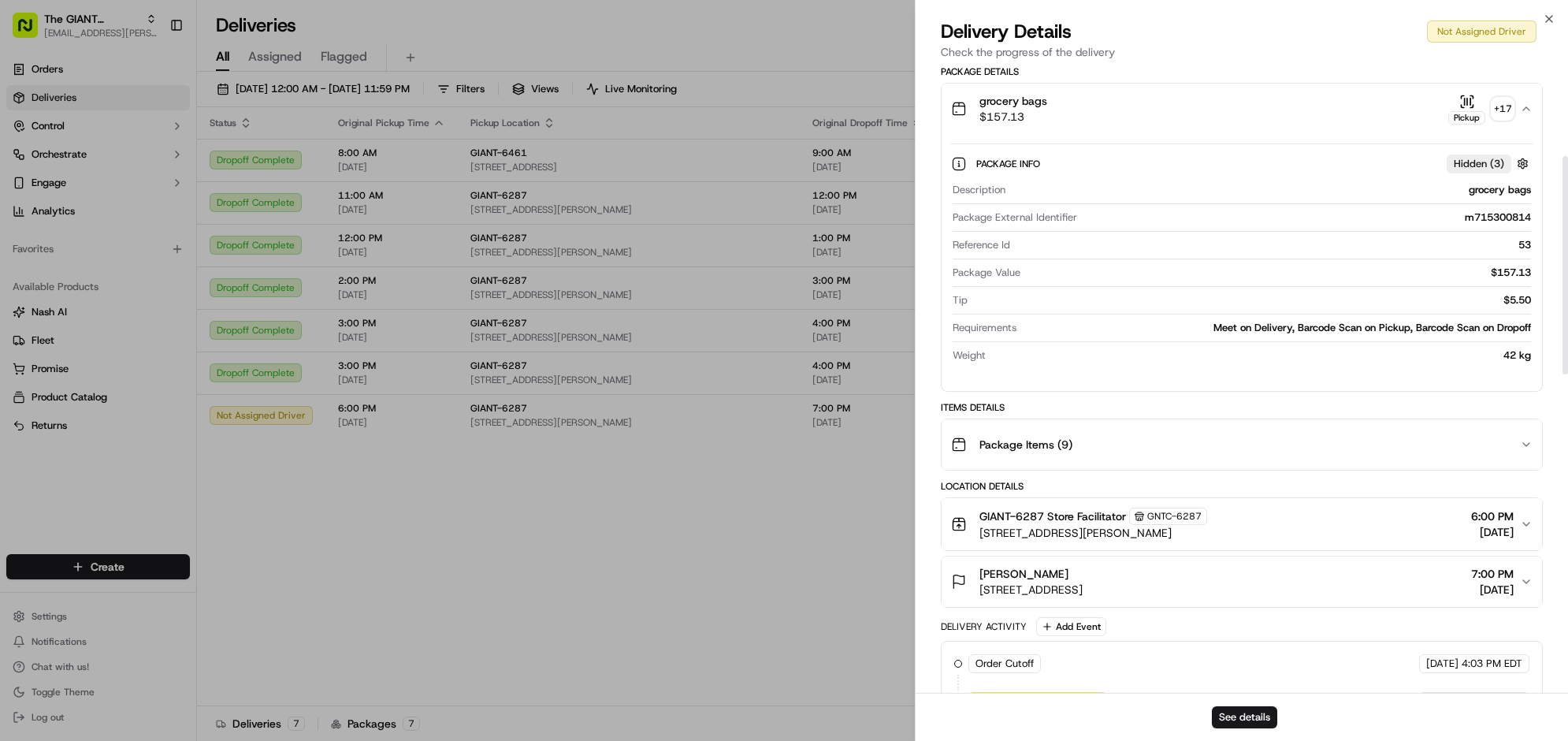
scroll to position [0, 0]
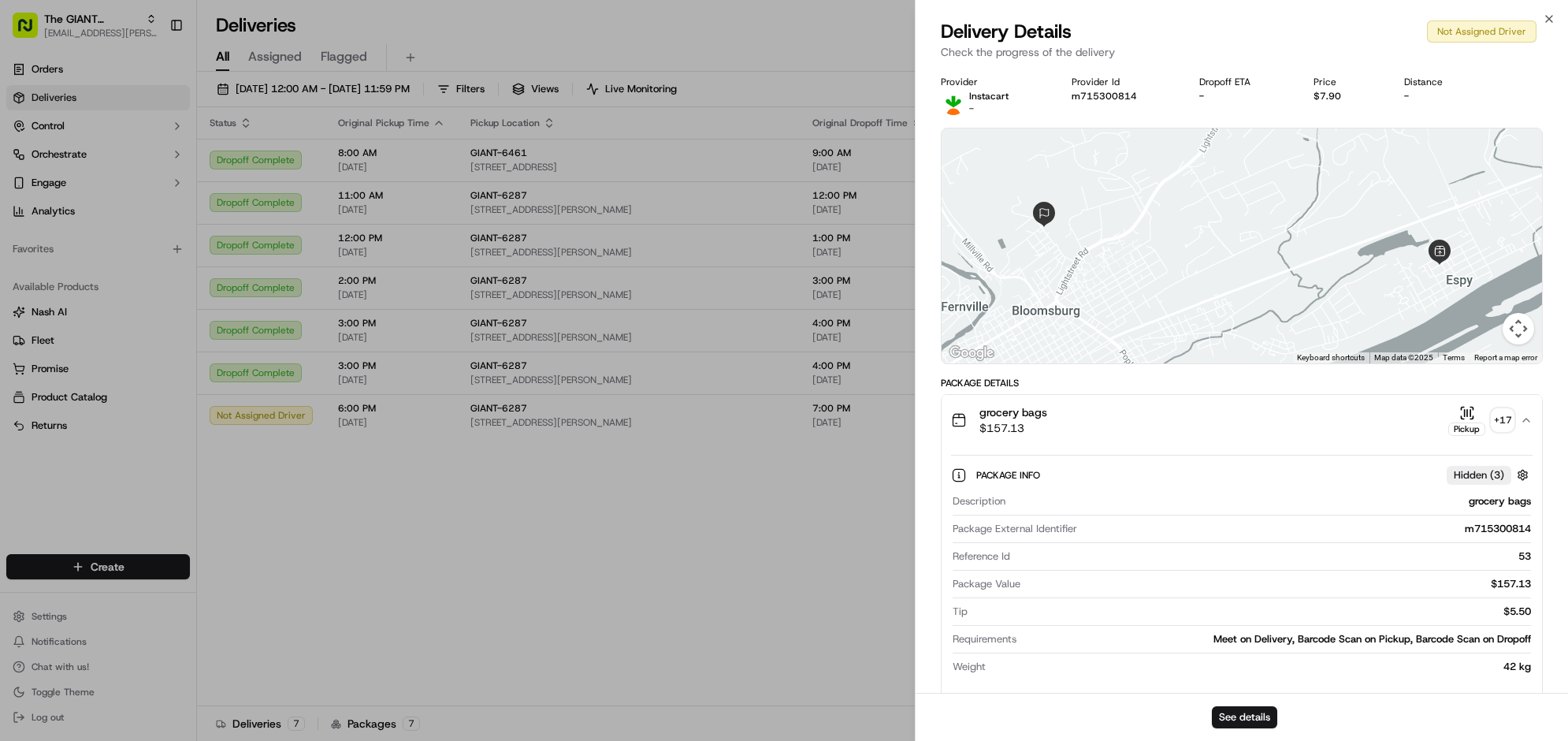
click at [1505, 344] on button "Map camera controls" at bounding box center [1518, 328] width 31 height 31
click at [1396, 305] on button "Move left" at bounding box center [1400, 288] width 31 height 31
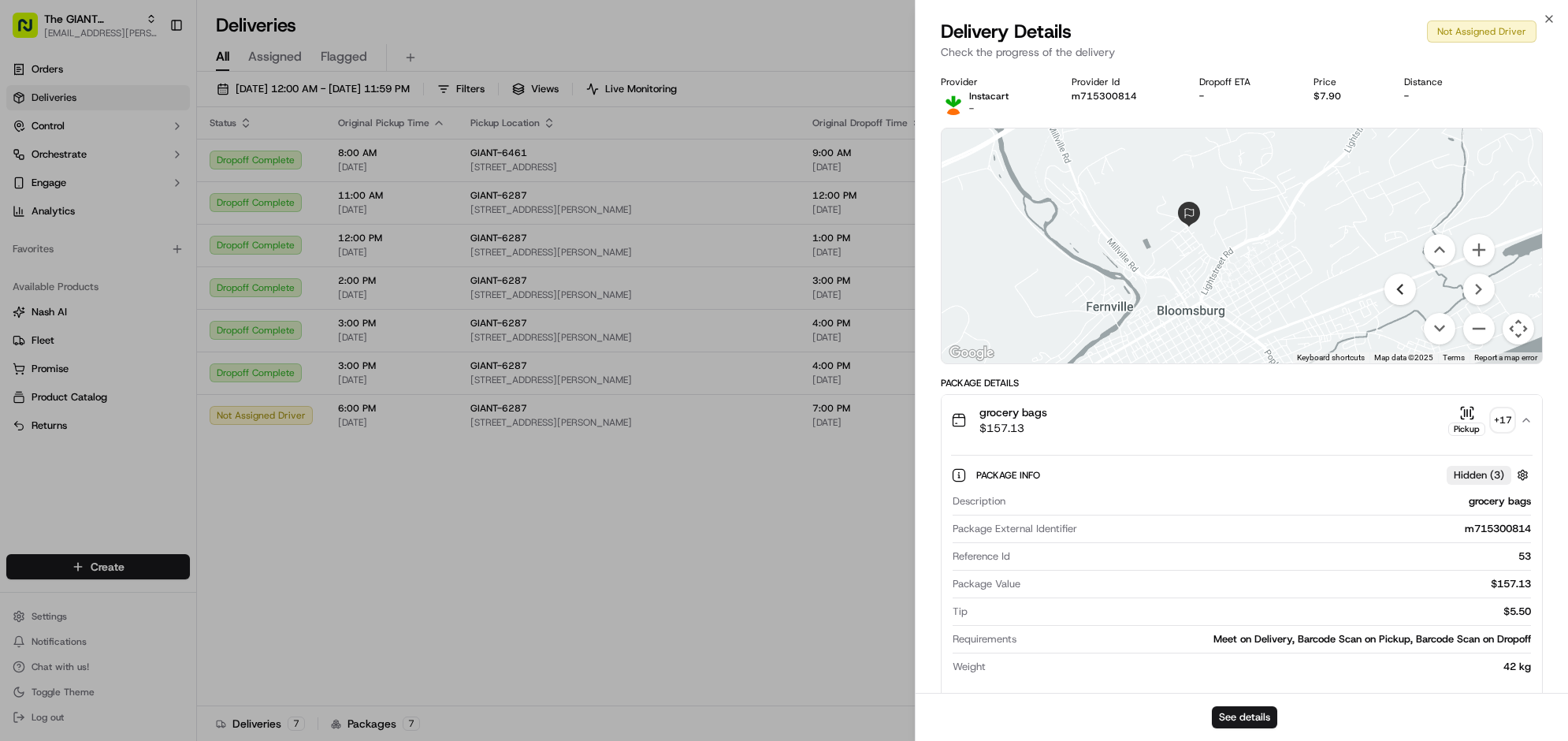
click at [1396, 305] on button "Move left" at bounding box center [1400, 288] width 31 height 31
click at [1463, 305] on button "Move right" at bounding box center [1478, 288] width 31 height 31
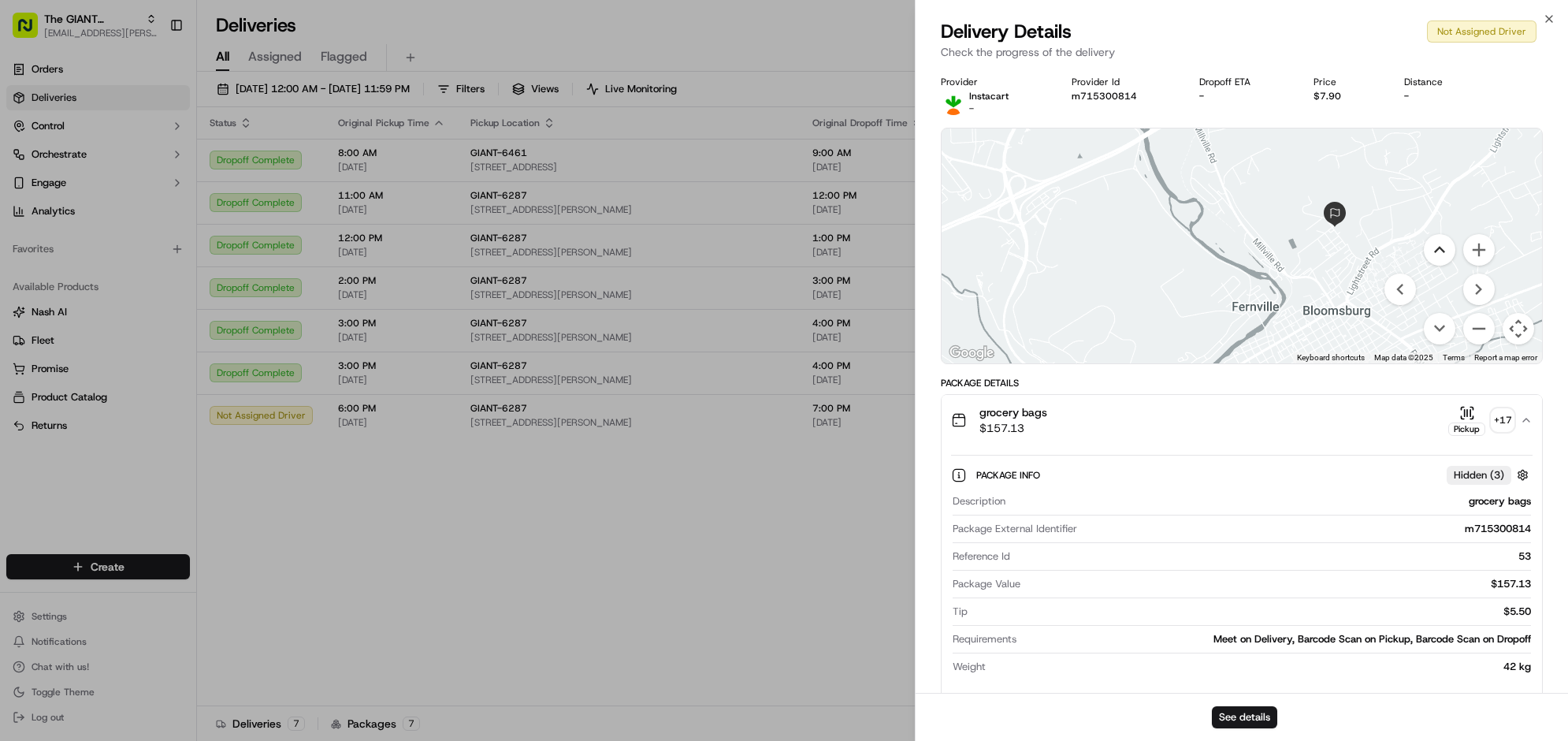
click at [1424, 266] on button "Move up" at bounding box center [1439, 250] width 31 height 31
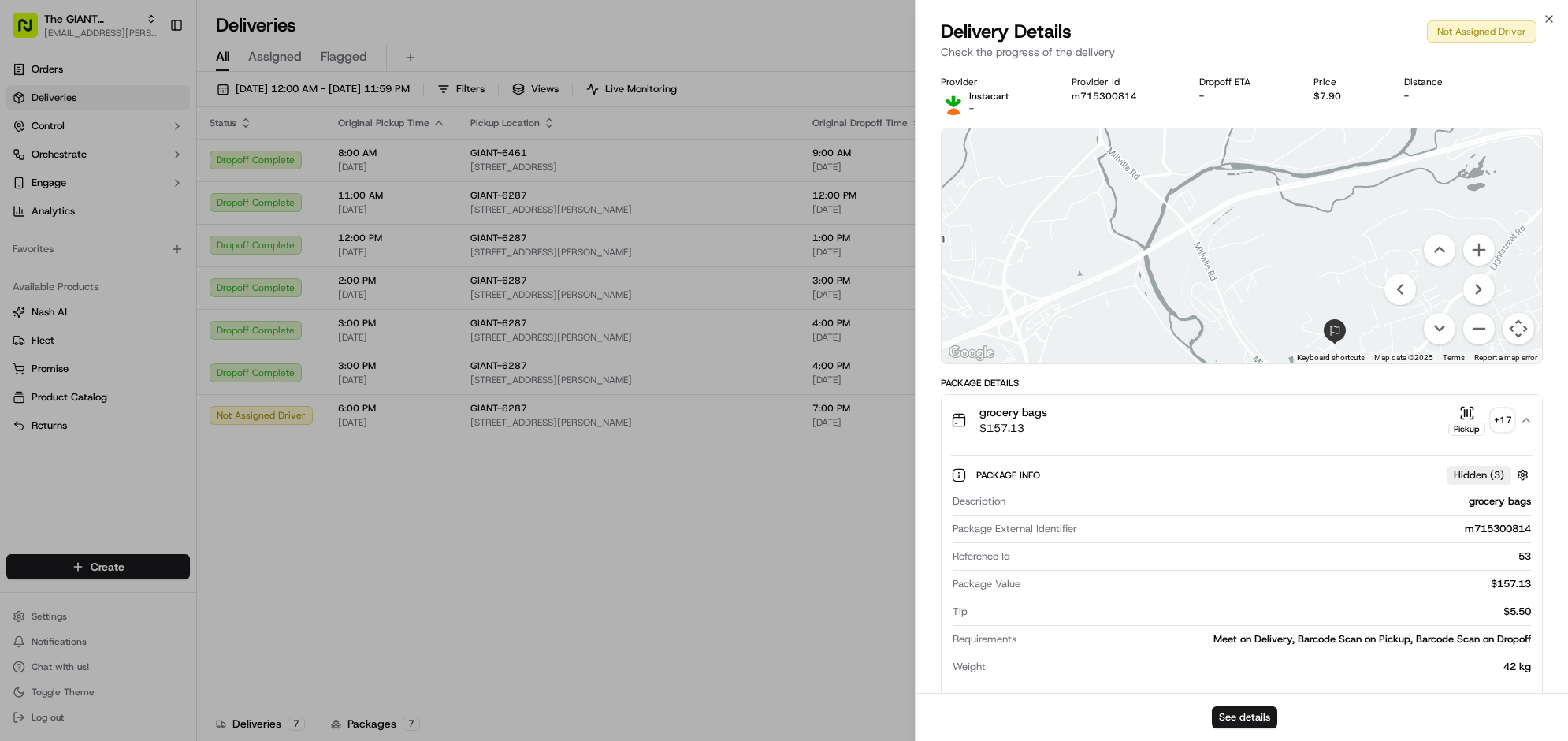
click at [1503, 344] on button "Map camera controls" at bounding box center [1518, 328] width 31 height 31
click at [1470, 344] on button "Zoom out" at bounding box center [1478, 328] width 31 height 31
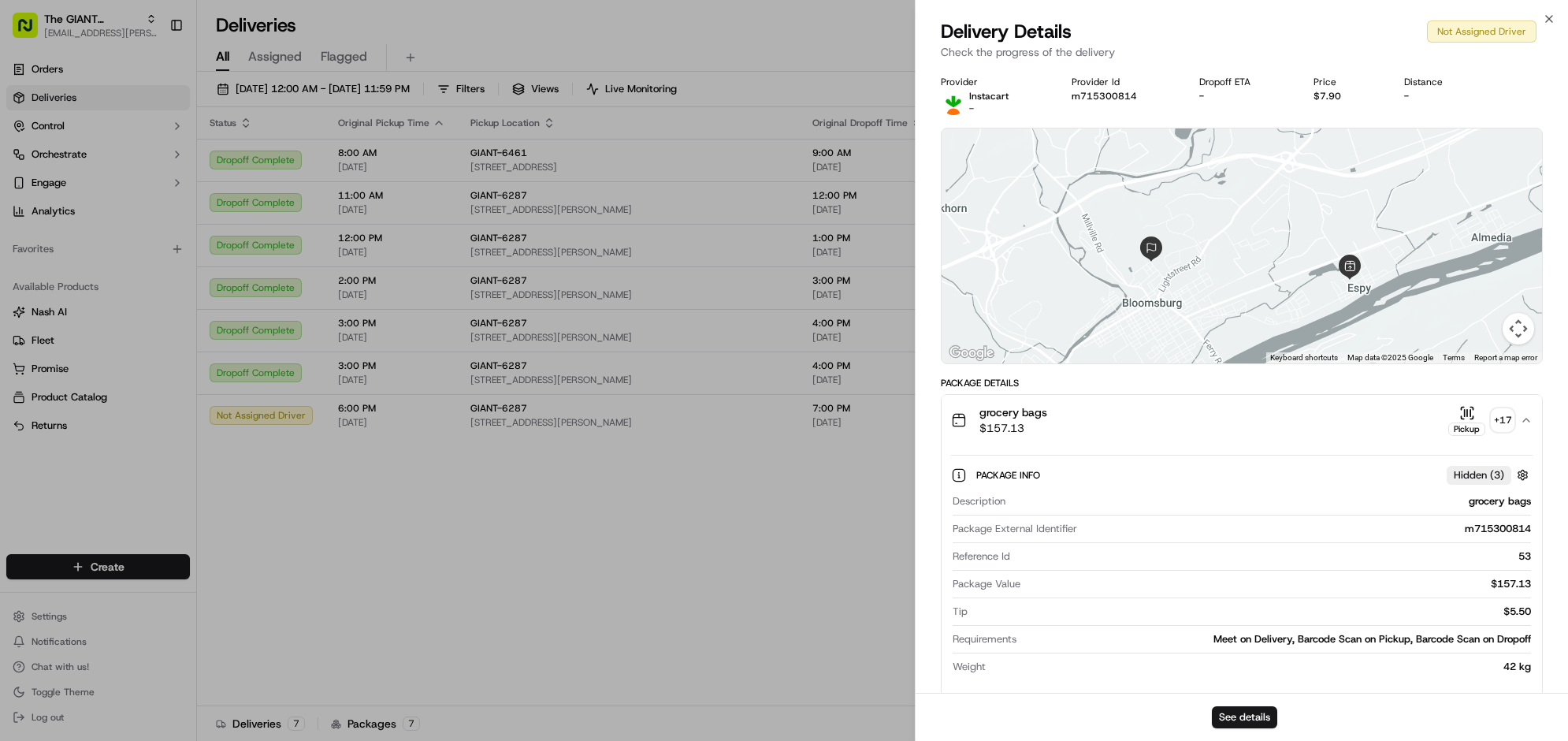
drag, startPoint x: 1336, startPoint y: 353, endPoint x: 1198, endPoint y: 319, distance: 142.1
click at [1198, 319] on div at bounding box center [1241, 246] width 600 height 234
click at [1510, 344] on button "Map camera controls" at bounding box center [1518, 328] width 31 height 31
click at [1509, 344] on button "Map camera controls" at bounding box center [1518, 328] width 31 height 31
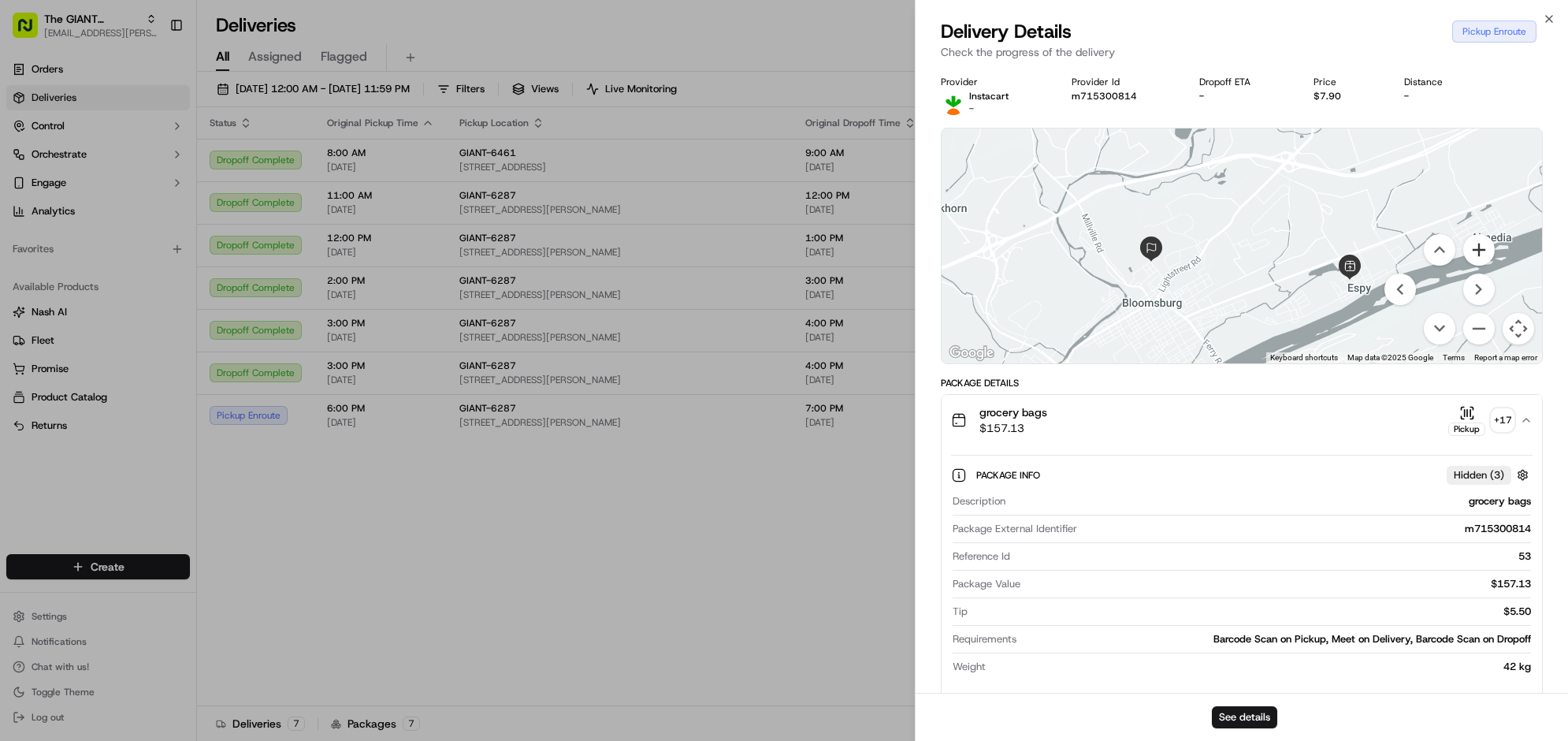
click at [1463, 266] on button "Zoom in" at bounding box center [1478, 250] width 31 height 31
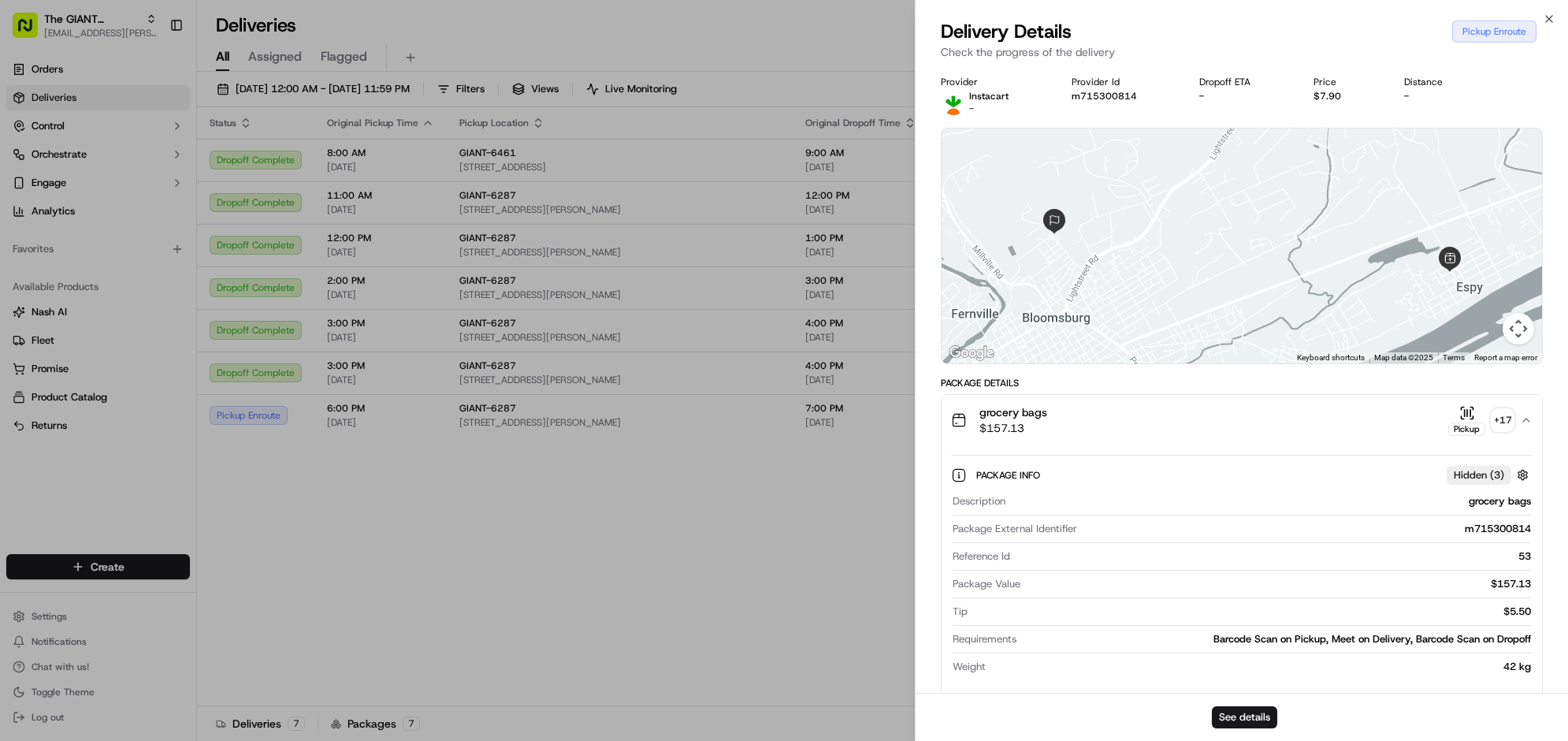
drag, startPoint x: 1297, startPoint y: 317, endPoint x: 1287, endPoint y: 274, distance: 44.1
click at [1287, 274] on div at bounding box center [1241, 246] width 600 height 234
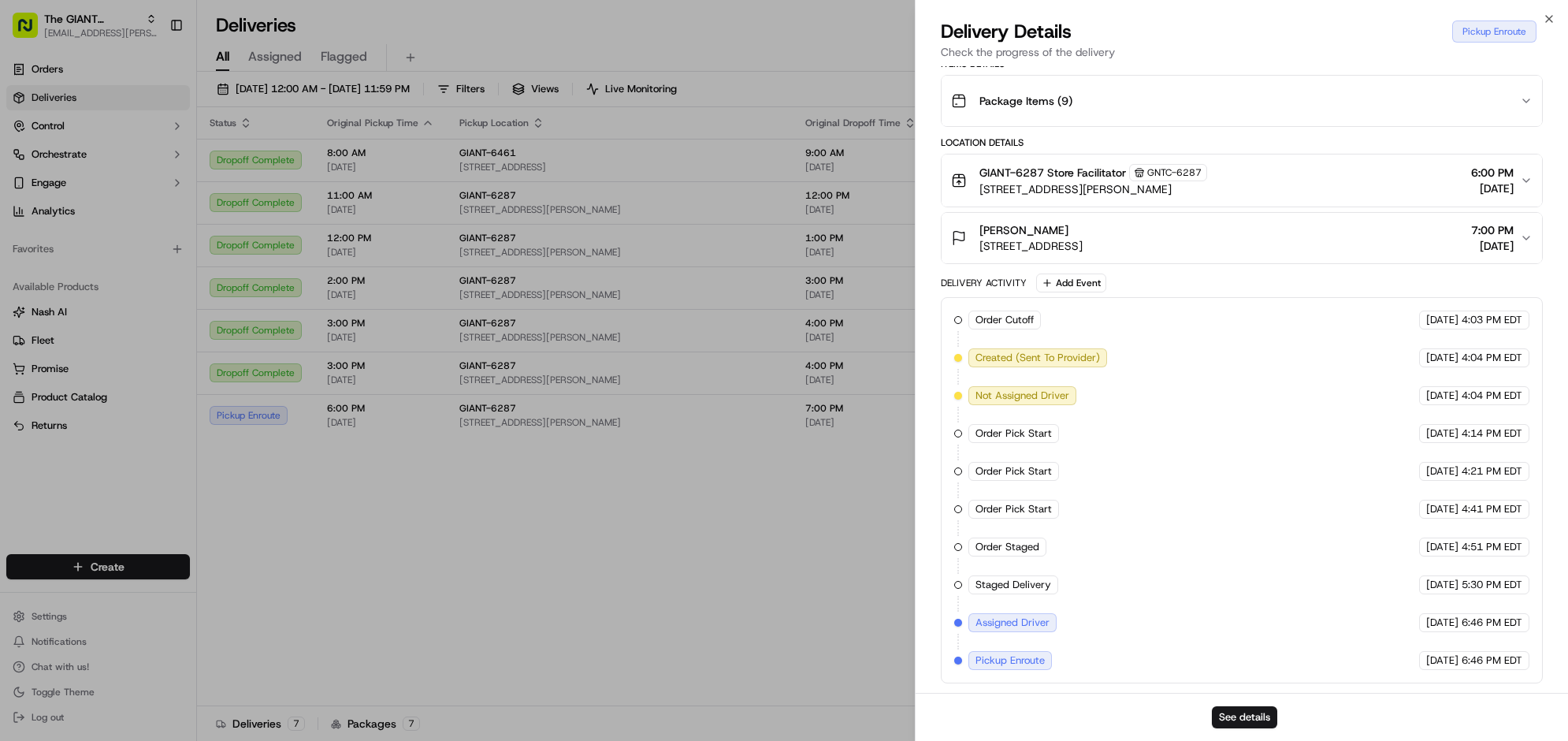
scroll to position [1081, 0]
click at [1542, 26] on icon "button" at bounding box center [1548, 18] width 12 height 12
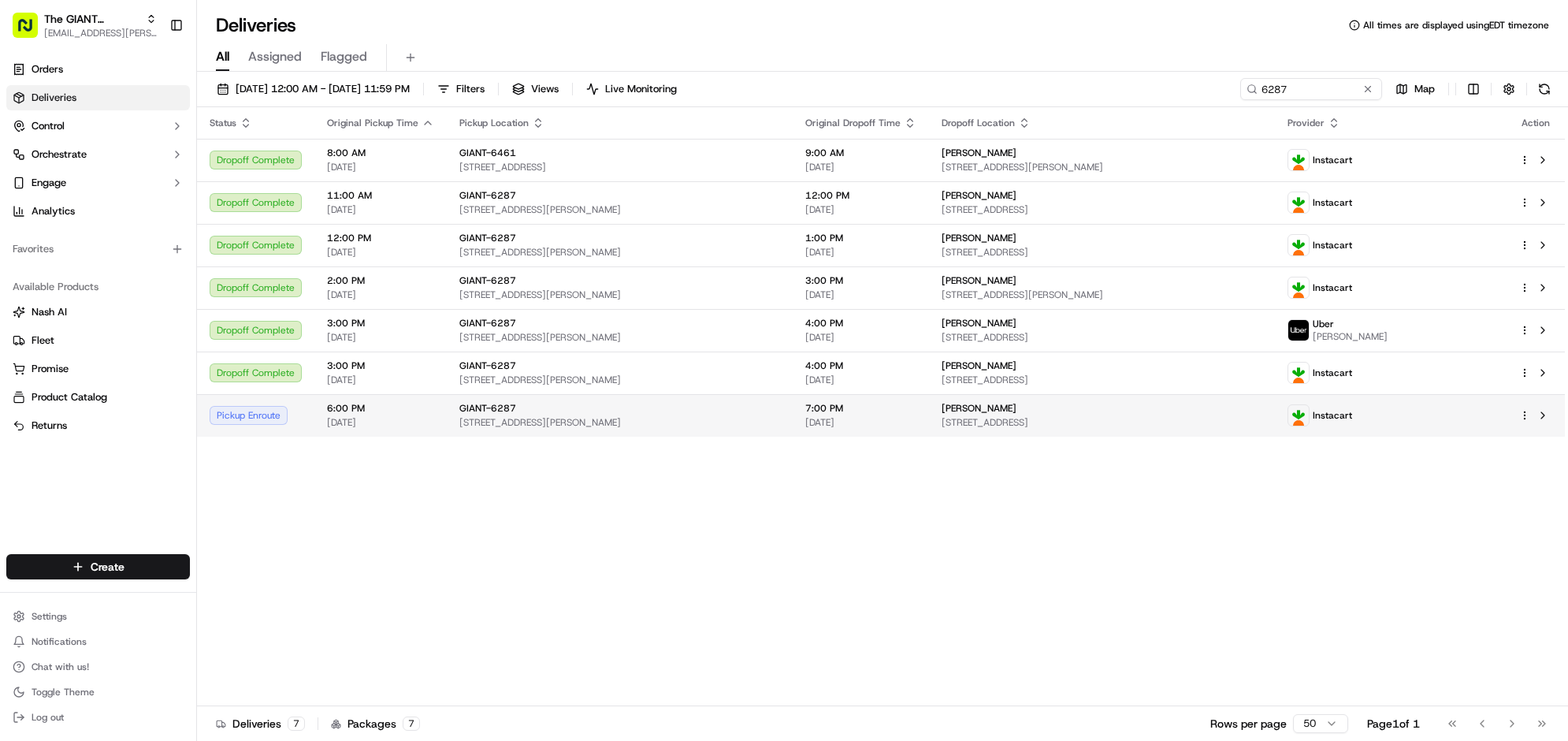
click at [1111, 429] on span "[STREET_ADDRESS]" at bounding box center [1101, 422] width 320 height 12
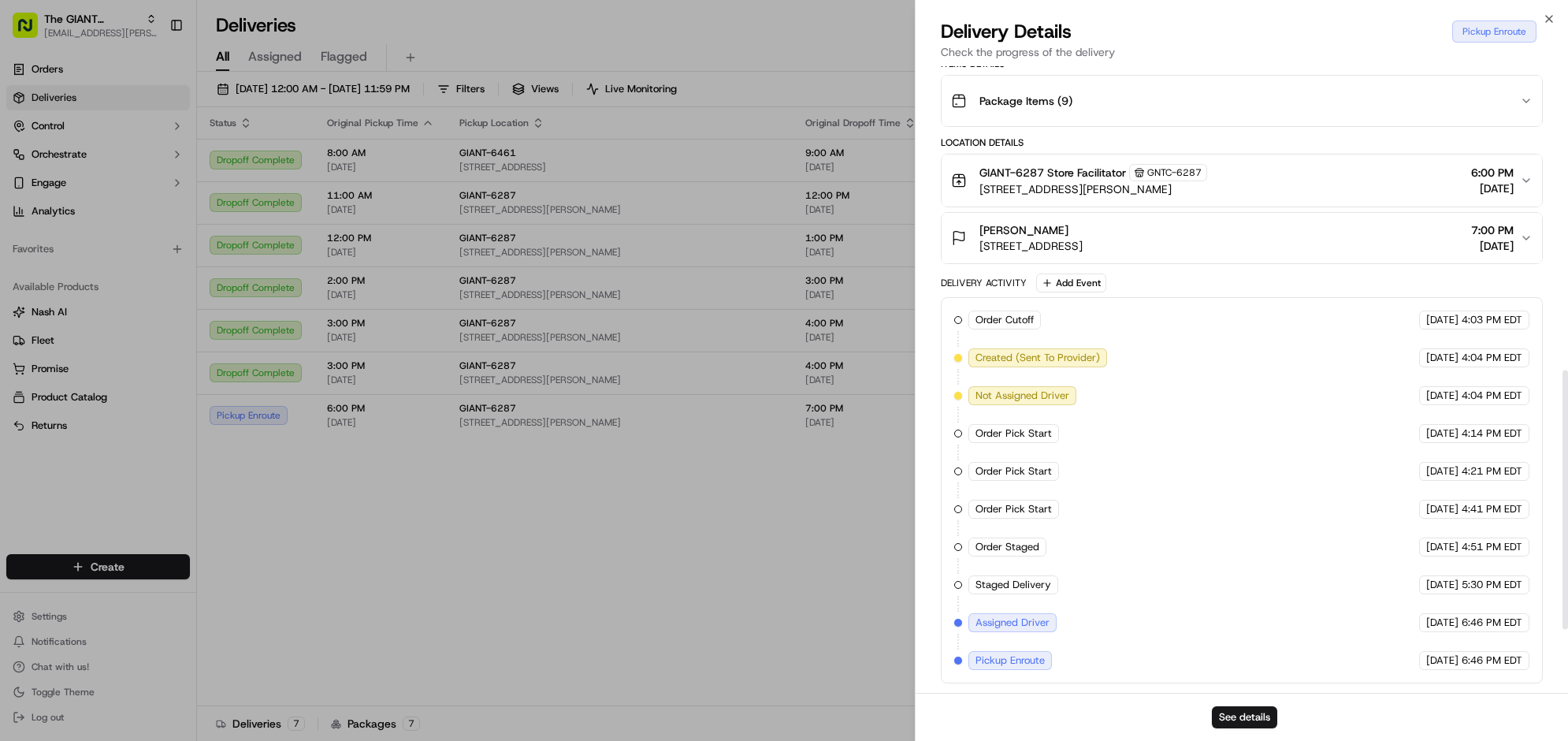
scroll to position [732, 0]
click at [1232, 706] on button "See details" at bounding box center [1244, 716] width 65 height 22
click at [1542, 25] on icon "button" at bounding box center [1548, 18] width 12 height 12
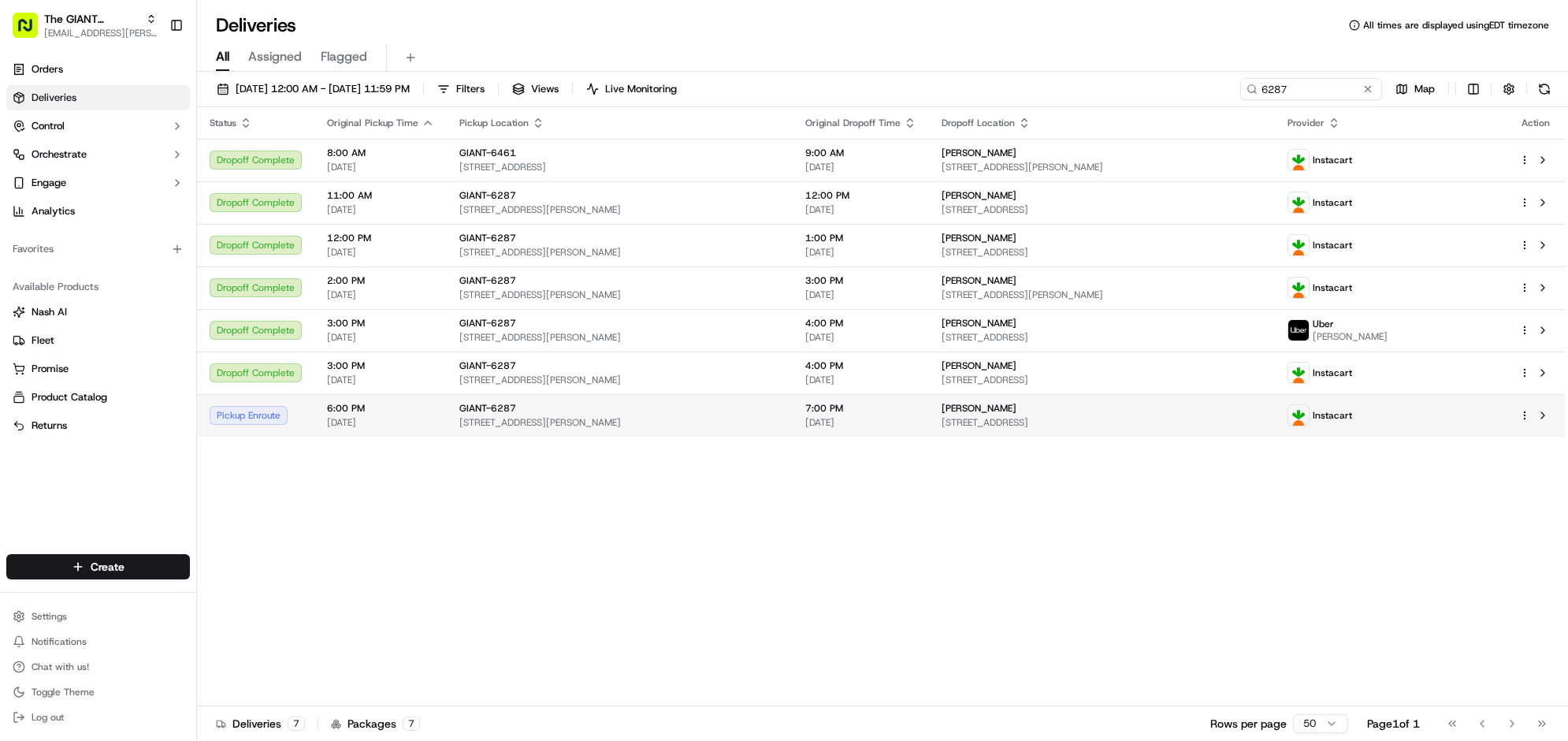
click at [765, 429] on span "[STREET_ADDRESS][PERSON_NAME]" at bounding box center [619, 422] width 320 height 12
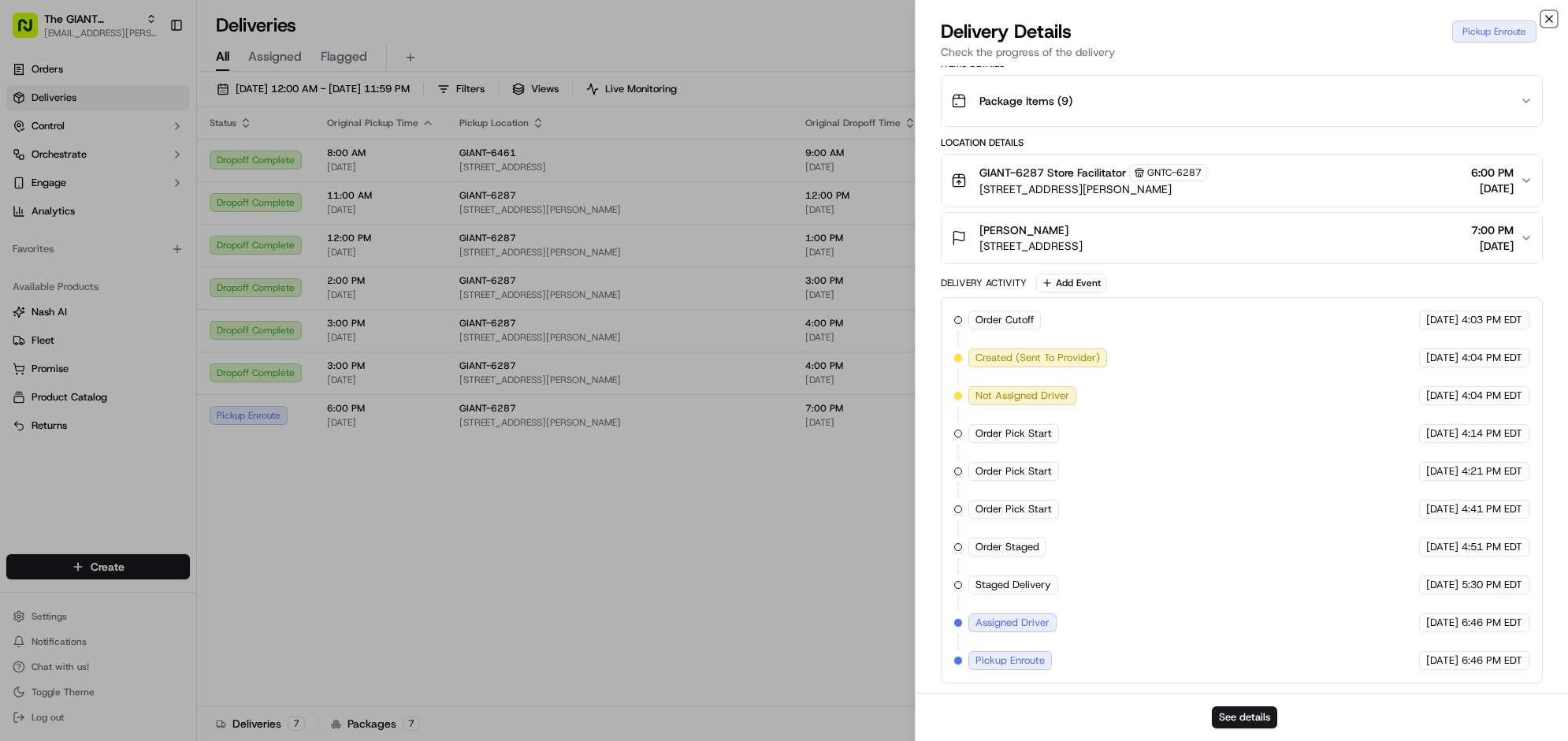
click at [1542, 26] on icon "button" at bounding box center [1548, 18] width 12 height 12
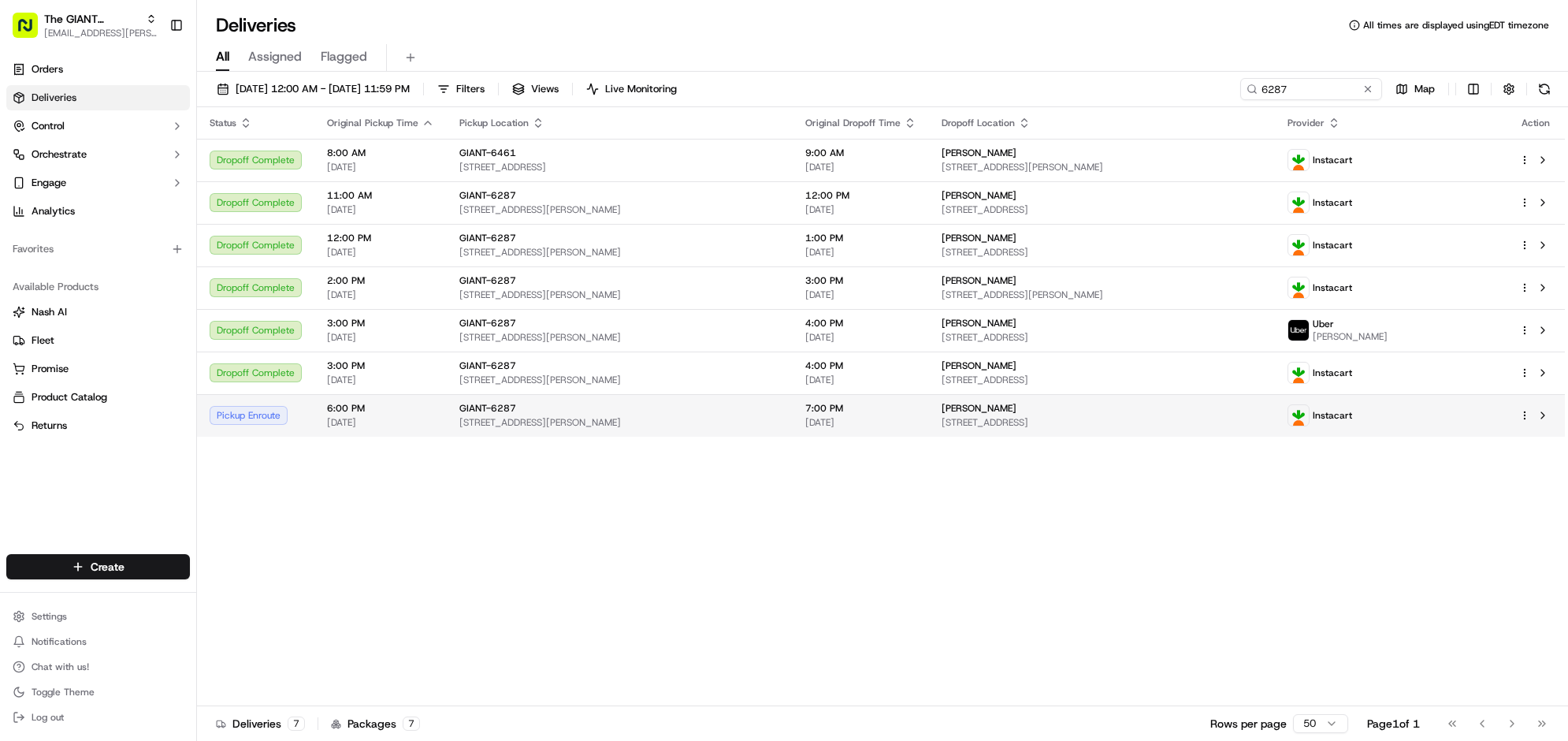
click at [661, 429] on span "[STREET_ADDRESS][PERSON_NAME]" at bounding box center [619, 422] width 320 height 12
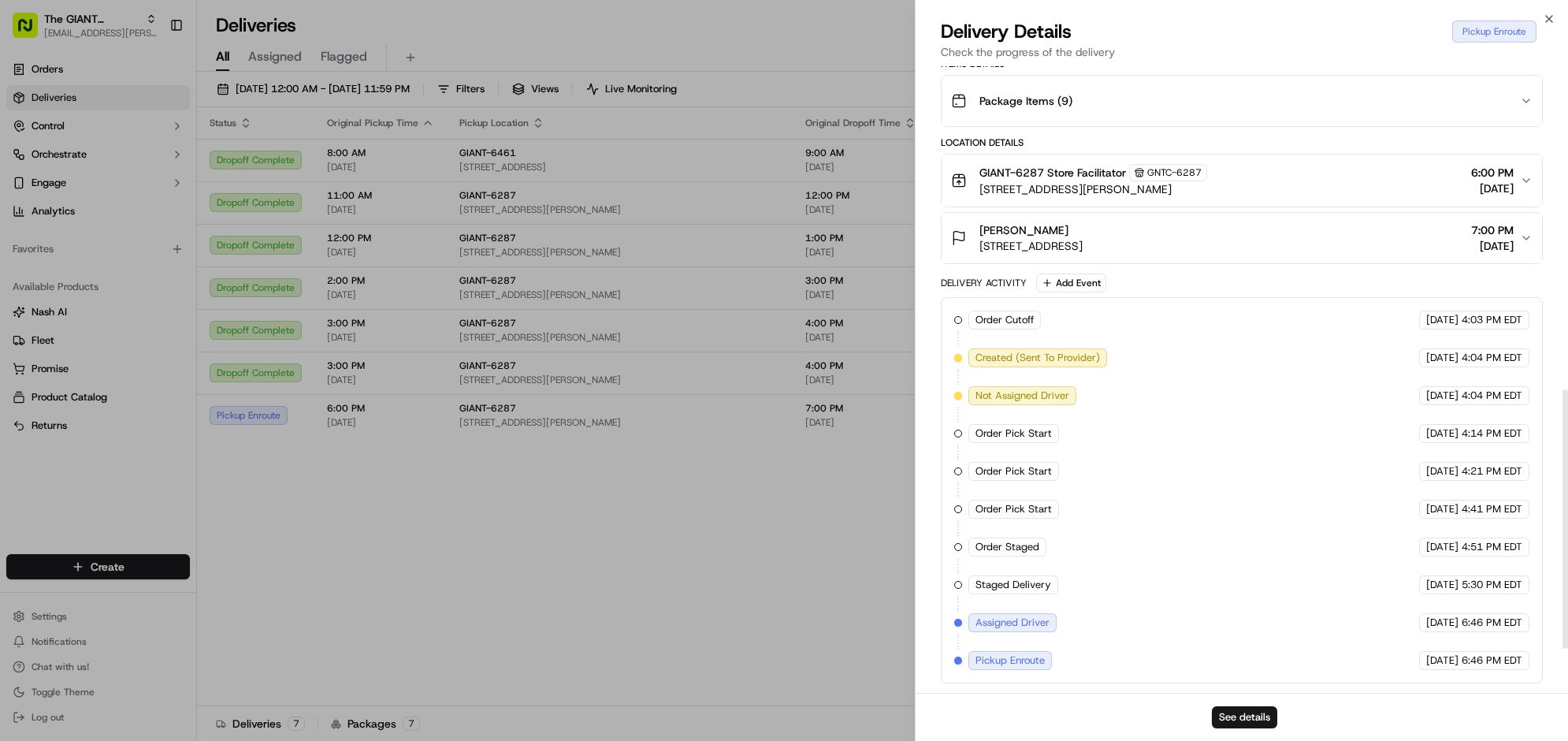
scroll to position [239, 0]
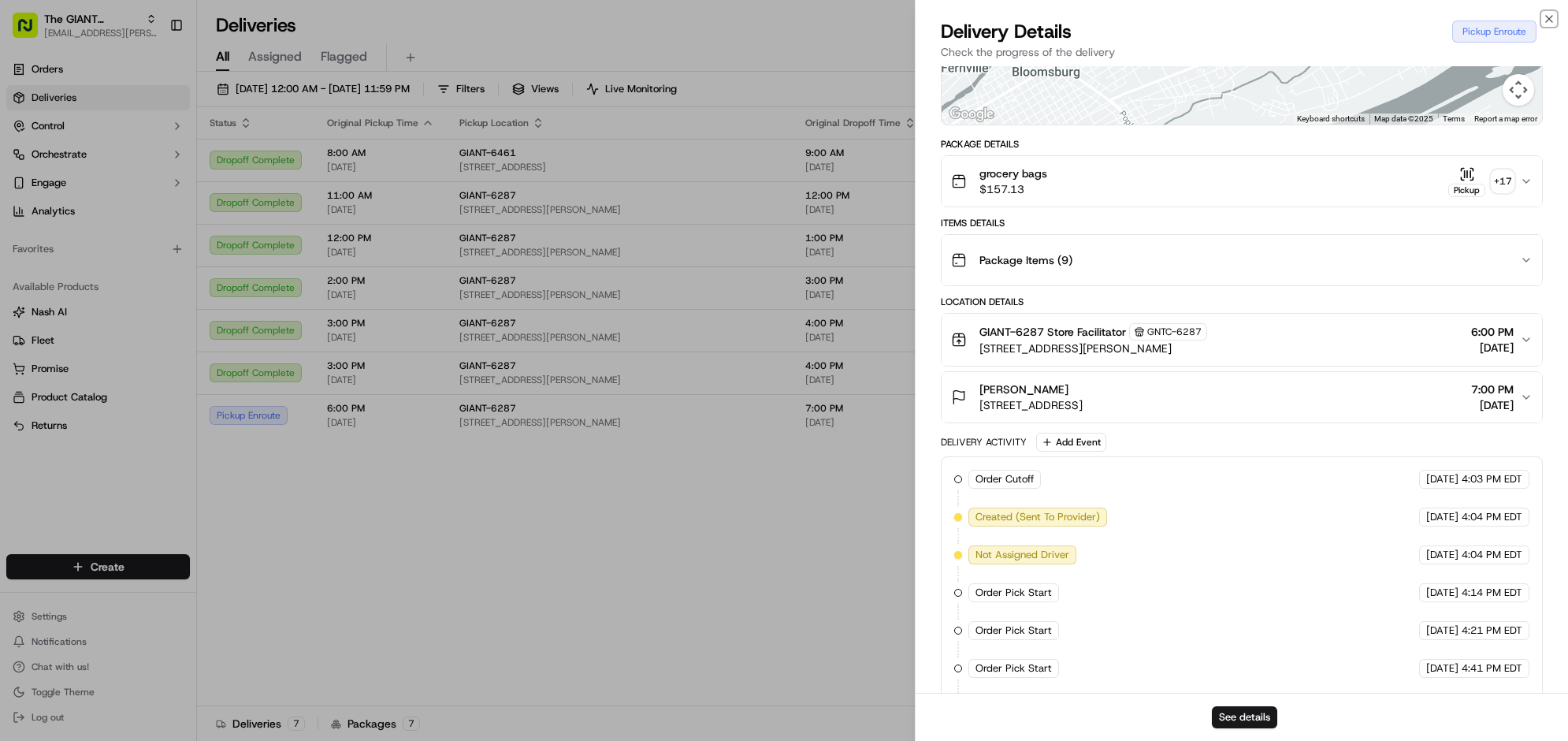
click at [1546, 22] on icon "button" at bounding box center [1549, 19] width 7 height 7
